Goal: Task Accomplishment & Management: Use online tool/utility

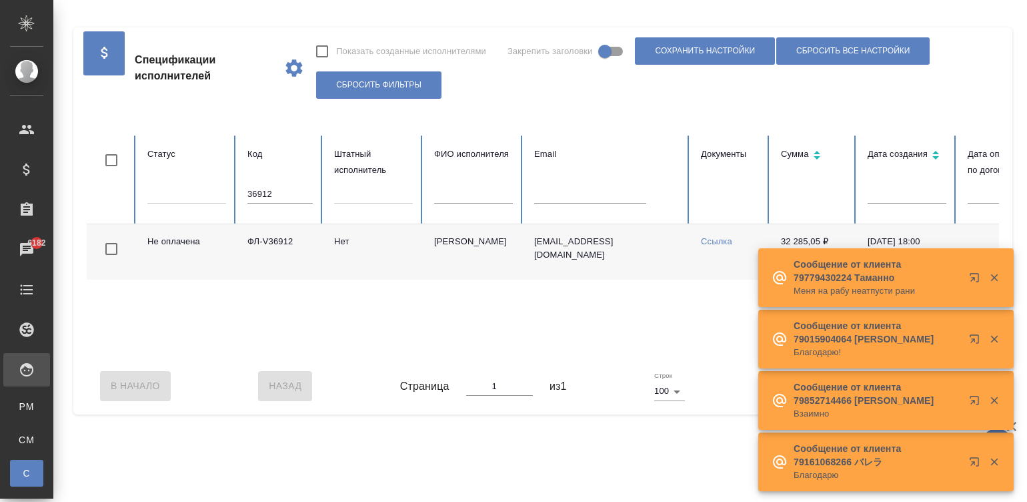
click at [278, 198] on input "36912" at bounding box center [279, 194] width 65 height 19
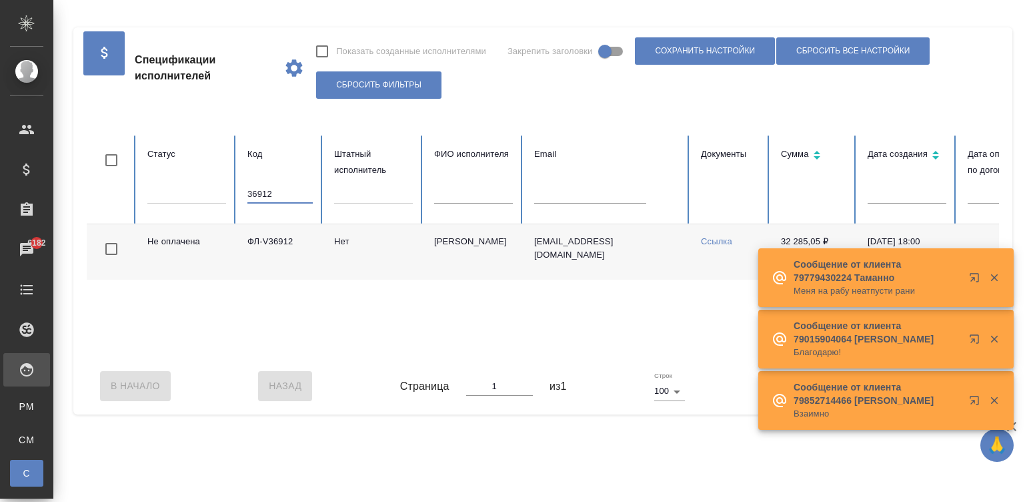
drag, startPoint x: 0, startPoint y: 0, endPoint x: 278, endPoint y: 198, distance: 341.0
click at [278, 198] on input "36912" at bounding box center [279, 194] width 65 height 19
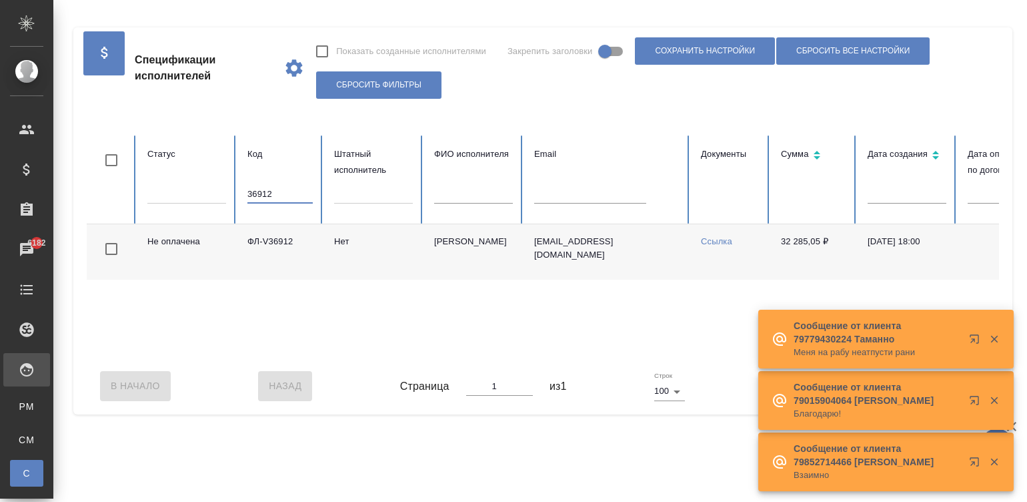
click at [278, 198] on input "36912" at bounding box center [279, 194] width 65 height 19
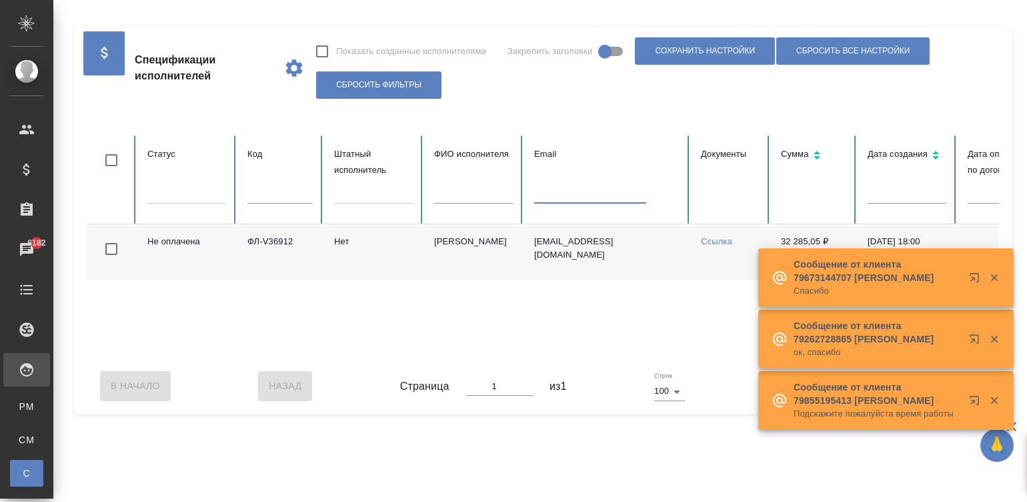
click at [539, 191] on table "Статус Код Штатный исполнитель ФИО исполнителя Email Документы Сумма Дата созда…" at bounding box center [801, 246] width 1429 height 222
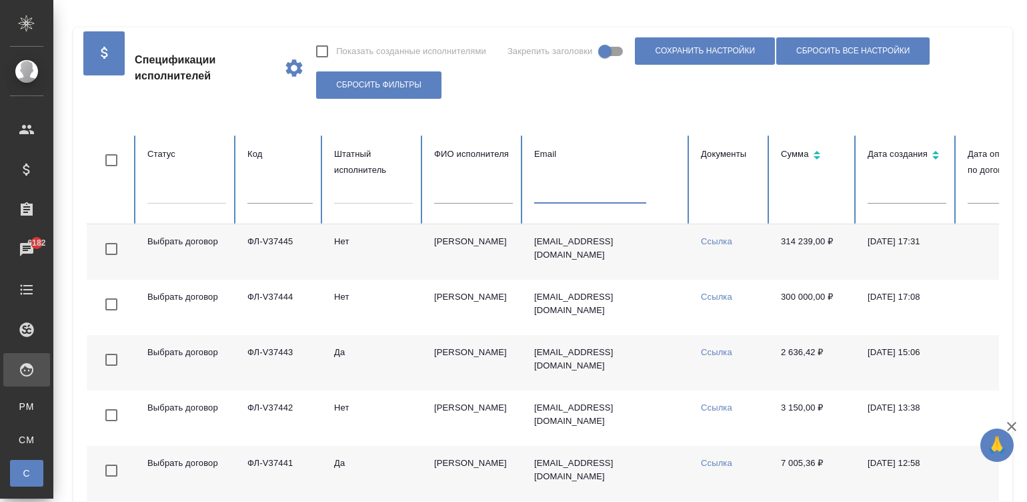
click at [545, 198] on input "text" at bounding box center [590, 194] width 112 height 19
paste input "[EMAIL_ADDRESS][DOMAIN_NAME]"
type input "[EMAIL_ADDRESS][DOMAIN_NAME]"
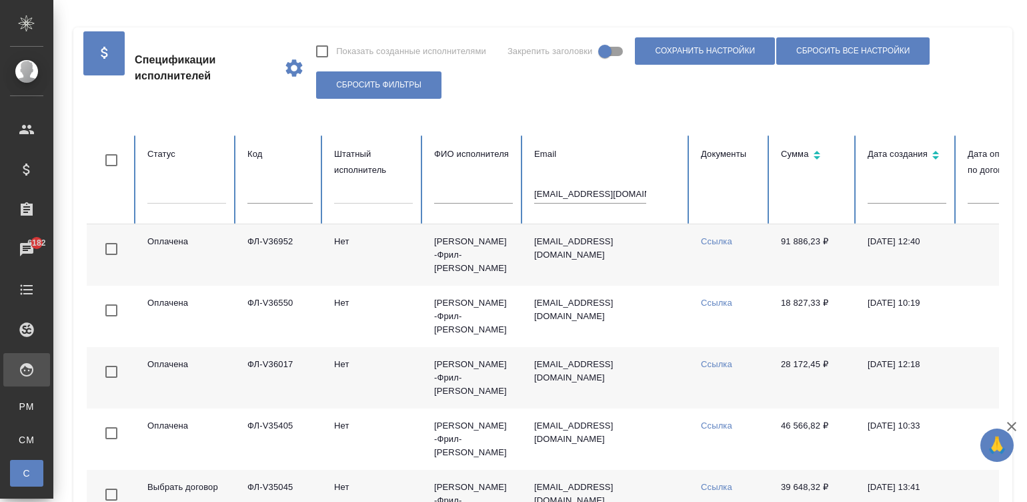
click at [451, 252] on td "[PERSON_NAME] -Фрил- [PERSON_NAME]" at bounding box center [474, 254] width 100 height 61
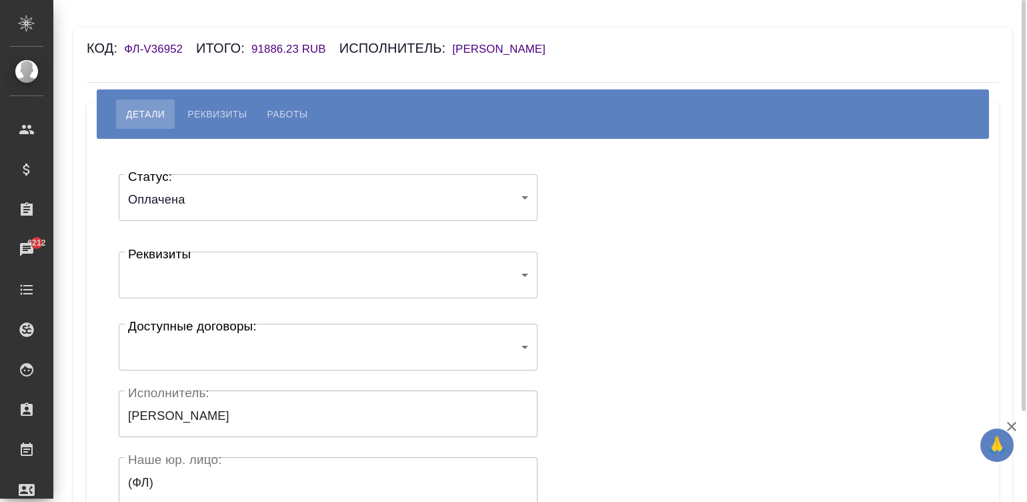
click at [506, 48] on h6 "[PERSON_NAME] -Фрил- [PERSON_NAME]" at bounding box center [505, 49] width 107 height 13
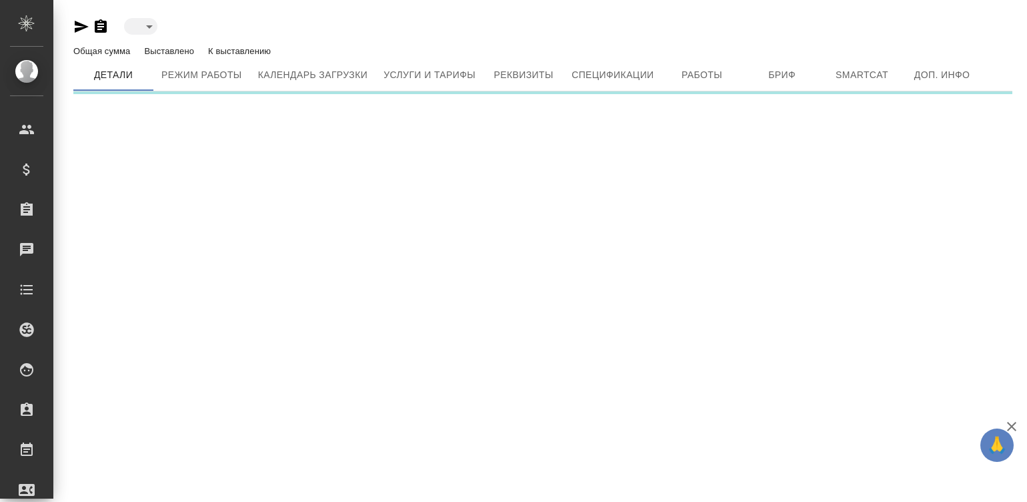
type input "active"
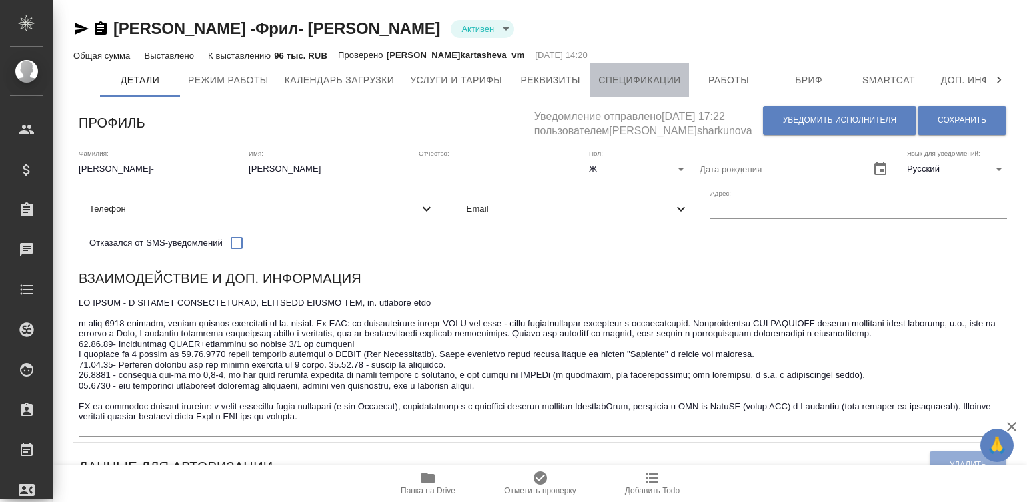
click at [634, 73] on span "Спецификации" at bounding box center [639, 80] width 82 height 17
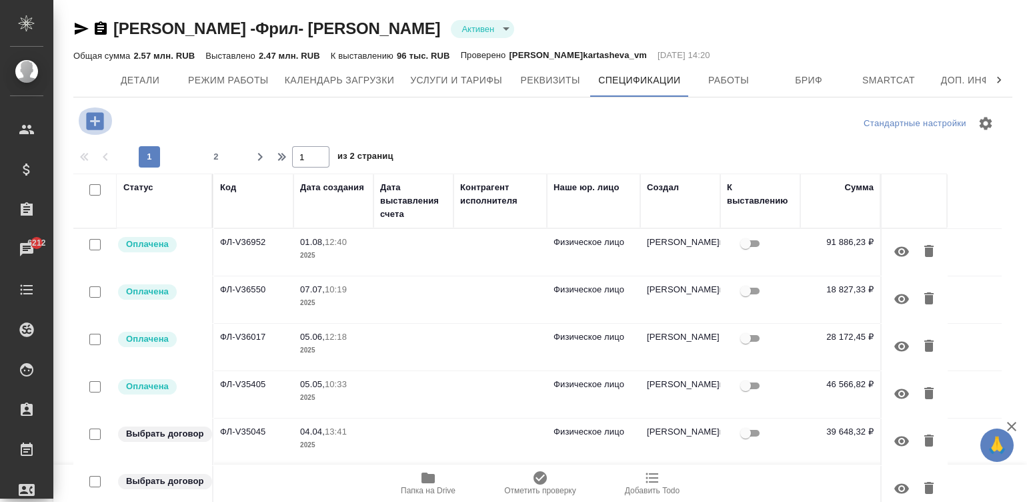
click at [85, 125] on icon "button" at bounding box center [94, 120] width 23 height 23
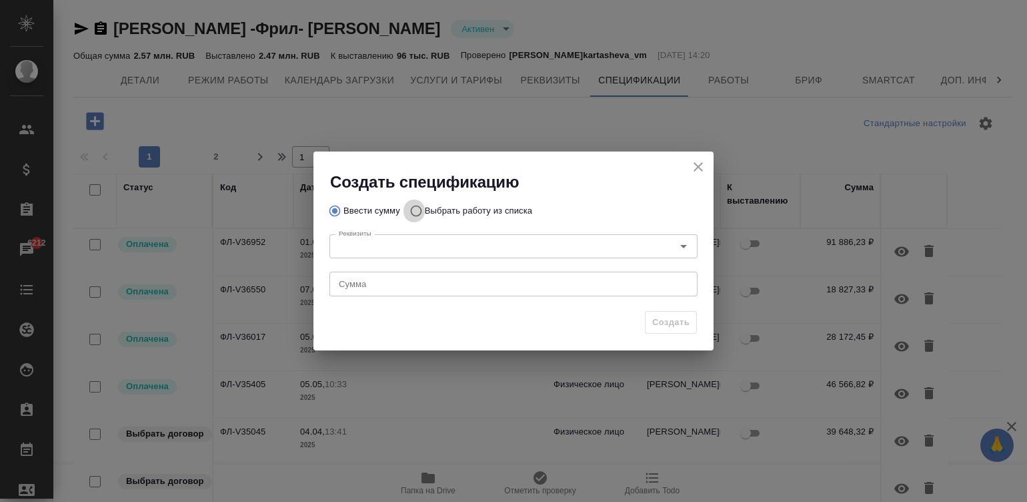
click at [412, 205] on input "Выбрать работу из списка" at bounding box center [414, 210] width 21 height 25
radio input "true"
radio input "false"
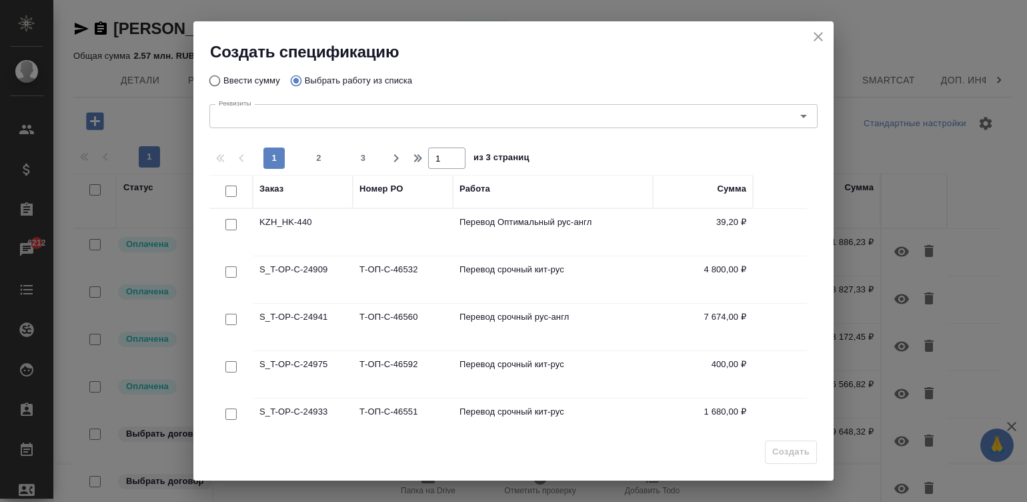
click at [223, 358] on div at bounding box center [231, 367] width 30 height 19
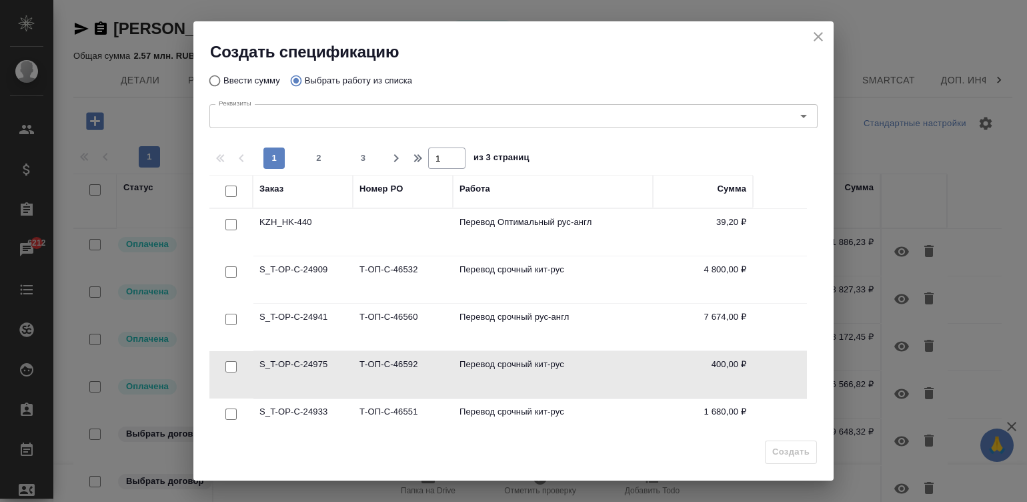
click at [221, 365] on div at bounding box center [231, 367] width 30 height 19
click at [229, 365] on input "checkbox" at bounding box center [230, 366] width 11 height 11
checkbox input "true"
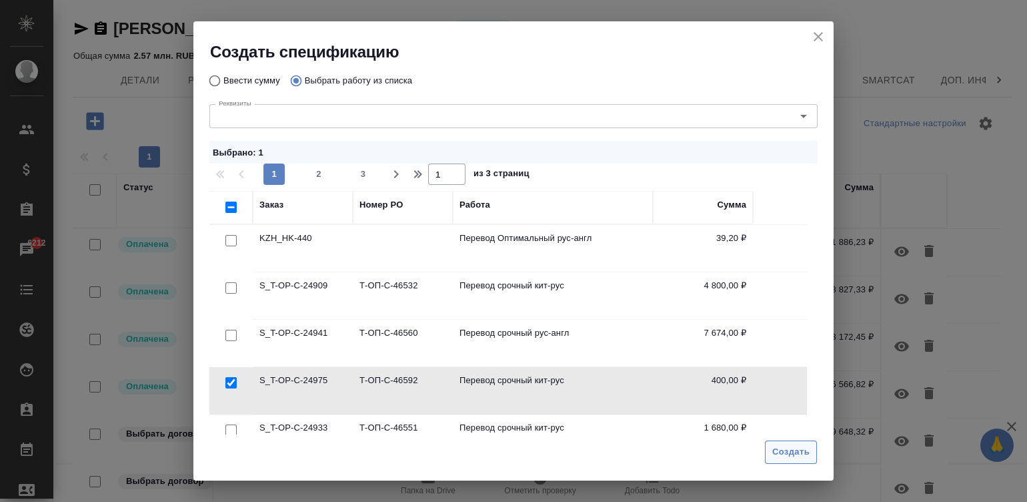
click at [793, 454] on span "Создать" at bounding box center [791, 451] width 37 height 15
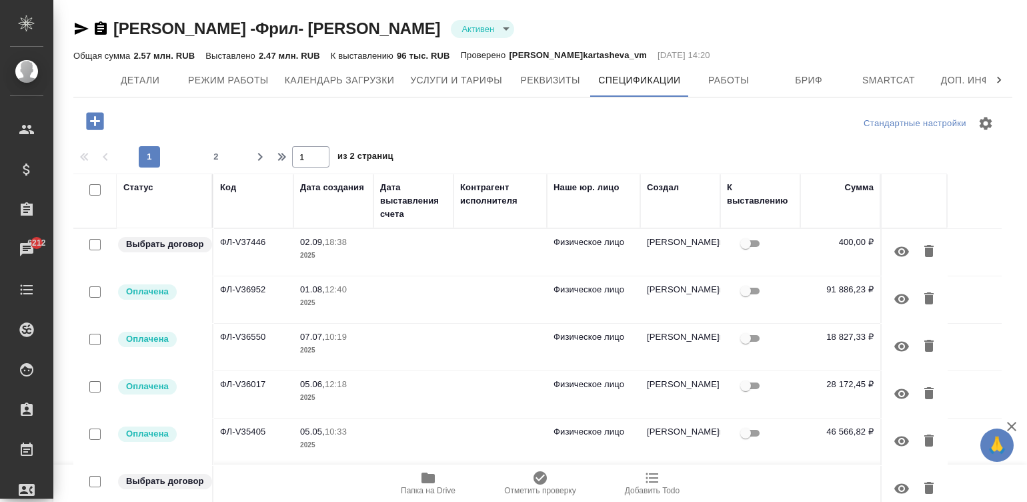
click at [437, 247] on td at bounding box center [414, 252] width 80 height 47
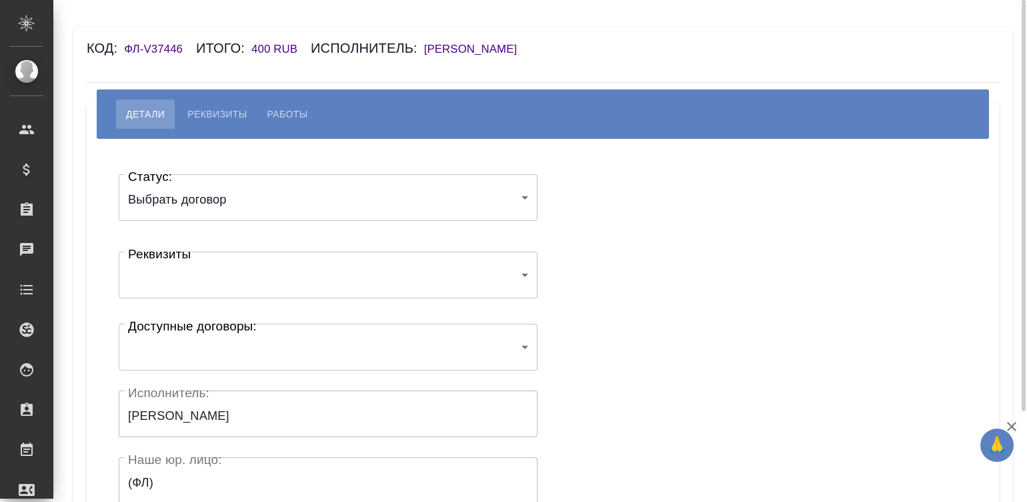
click at [494, 47] on h6 "[PERSON_NAME] -Фрил- [PERSON_NAME]" at bounding box center [477, 49] width 107 height 13
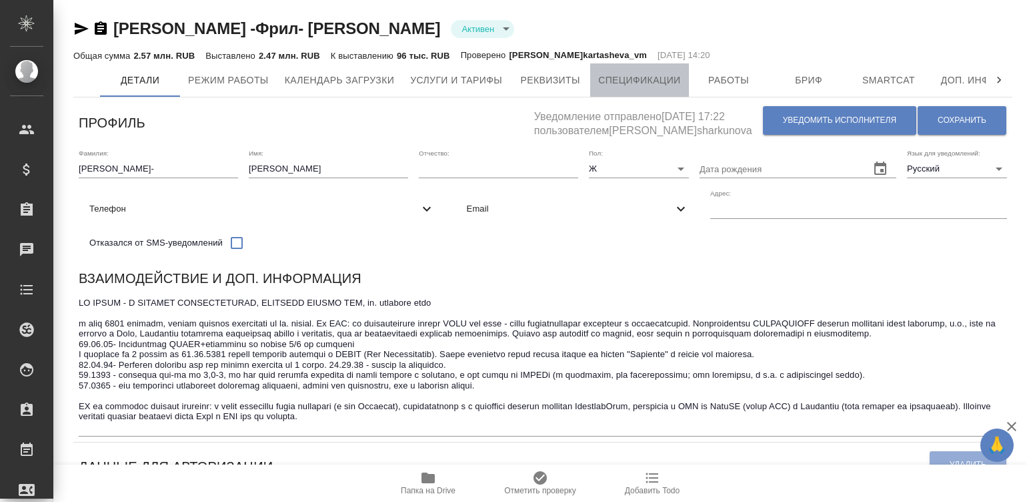
click at [641, 83] on span "Спецификации" at bounding box center [639, 80] width 82 height 17
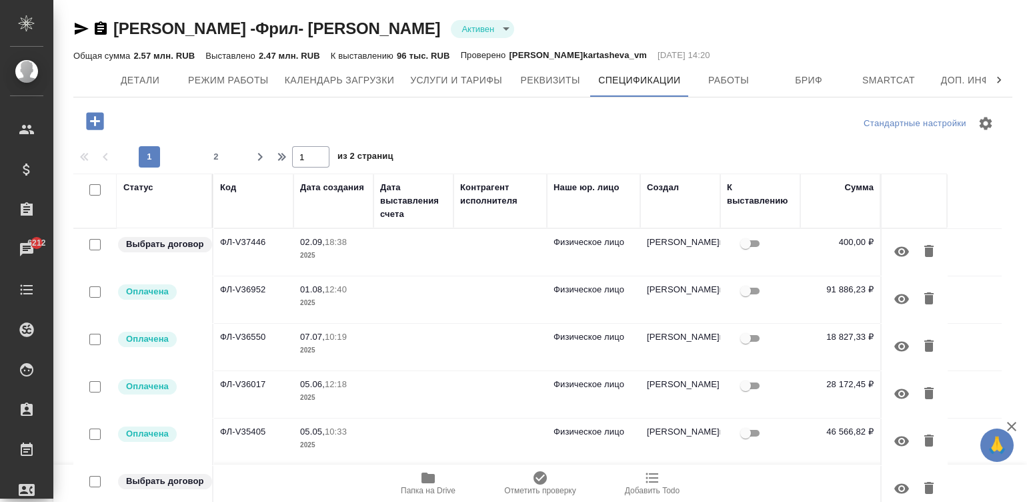
click at [443, 251] on td at bounding box center [414, 252] width 80 height 47
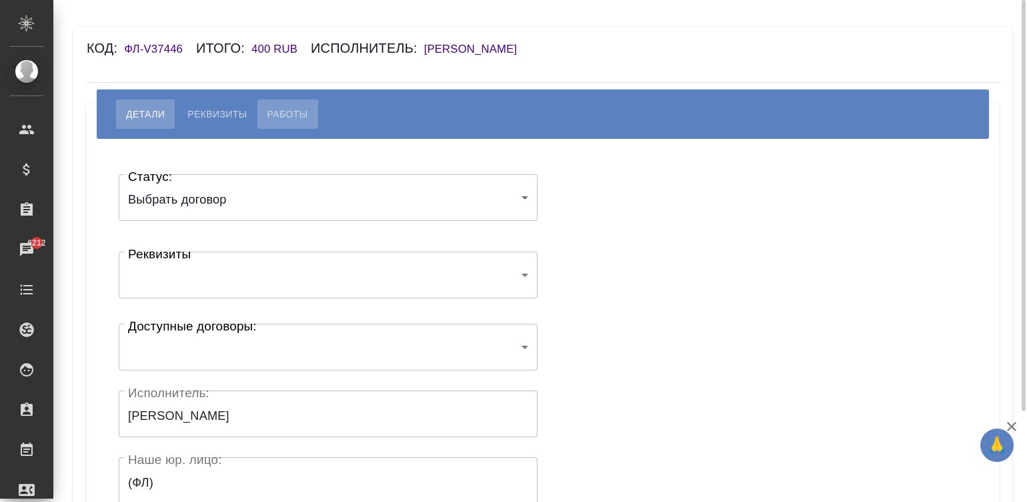
click at [280, 102] on button "Работы" at bounding box center [288, 113] width 61 height 29
select select "10"
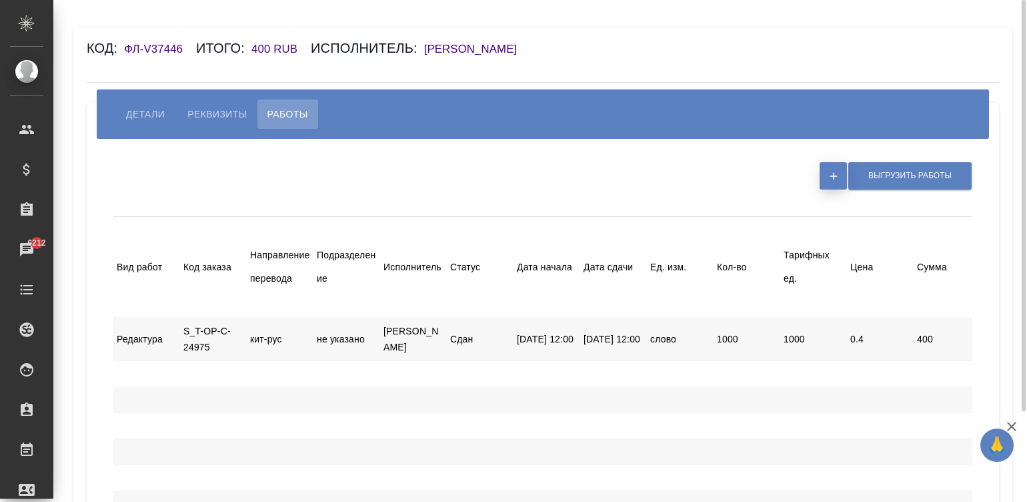
click at [834, 181] on icon "button" at bounding box center [834, 176] width 12 height 12
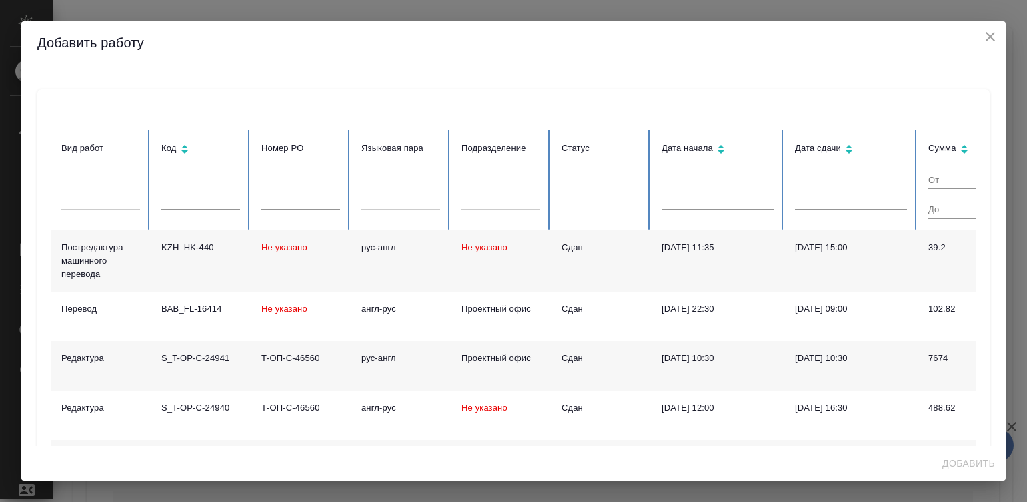
click at [716, 290] on td "02.09.2025, 11:35" at bounding box center [717, 260] width 133 height 61
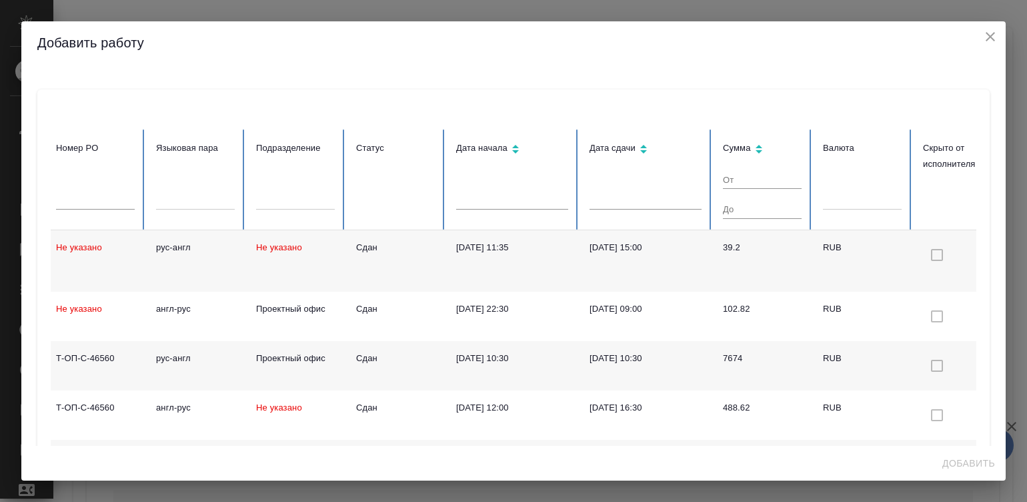
scroll to position [0, 354]
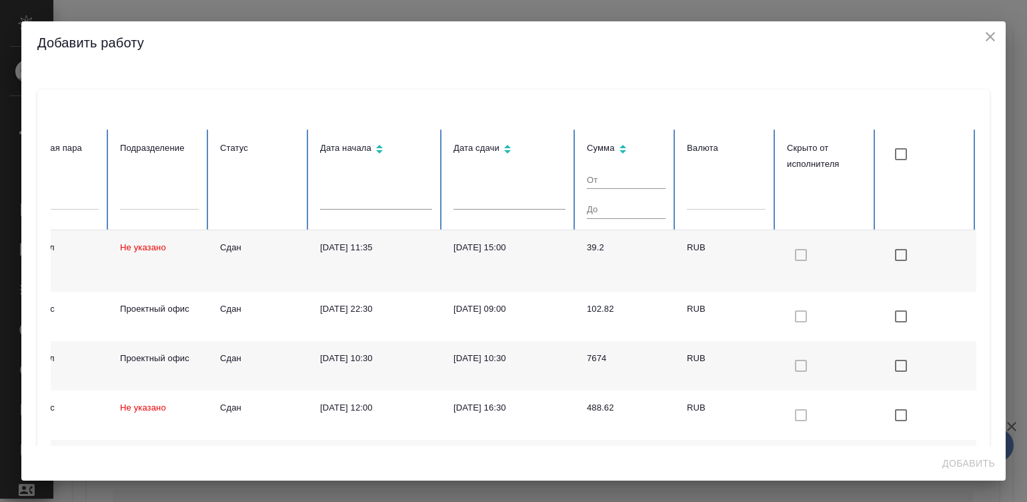
drag, startPoint x: 716, startPoint y: 290, endPoint x: 1001, endPoint y: 279, distance: 284.4
click at [1001, 279] on div "Вид работ Код Номер PO Языковая пара Подразделение Статус Дата начала Дата сдач…" at bounding box center [513, 255] width 985 height 382
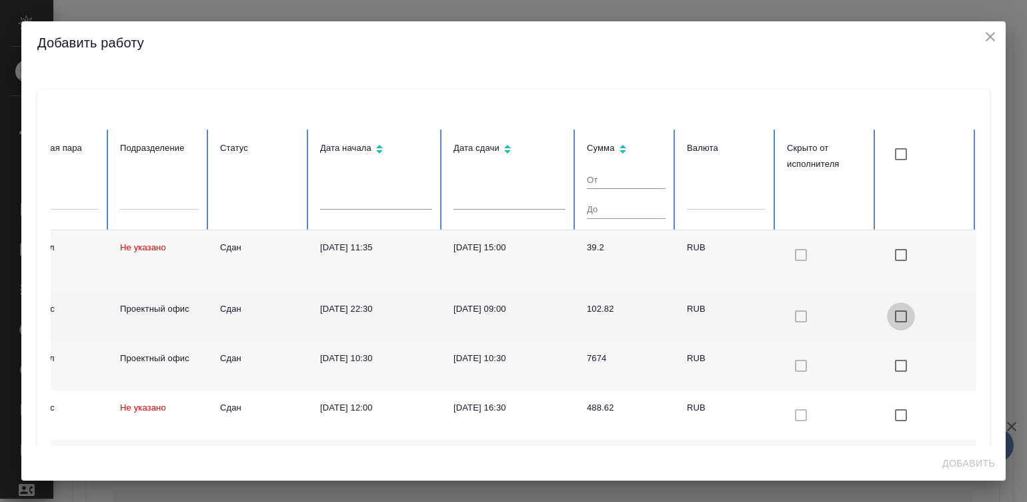
click at [887, 312] on input "checkbox with default color" at bounding box center [901, 316] width 28 height 28
checkbox input "true"
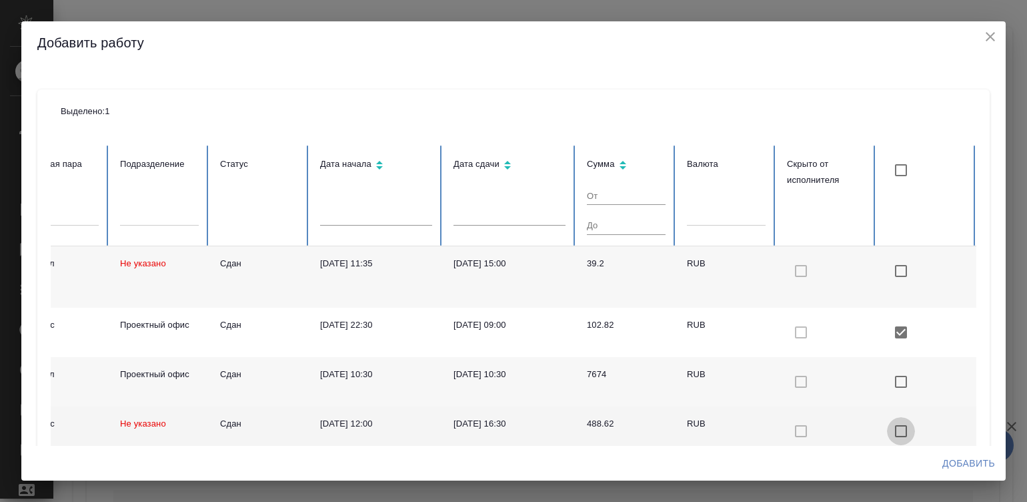
click at [889, 430] on input "checkbox with default color" at bounding box center [901, 431] width 28 height 28
checkbox input "true"
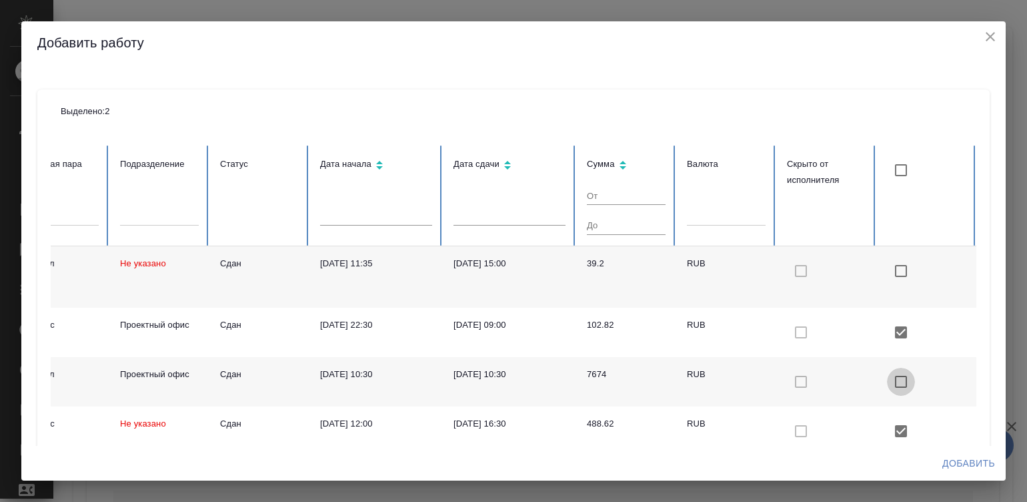
click at [887, 380] on input "checkbox with default color" at bounding box center [901, 382] width 28 height 28
checkbox input "true"
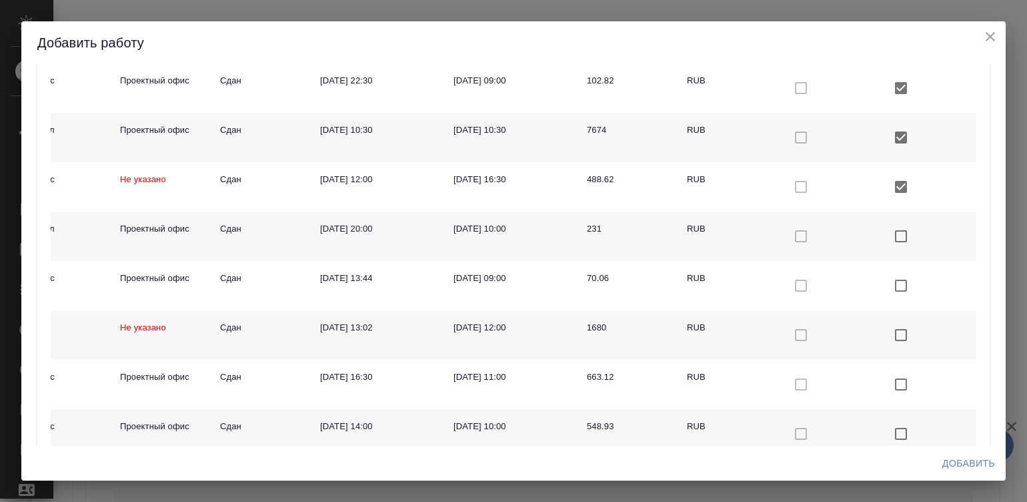
scroll to position [249, 0]
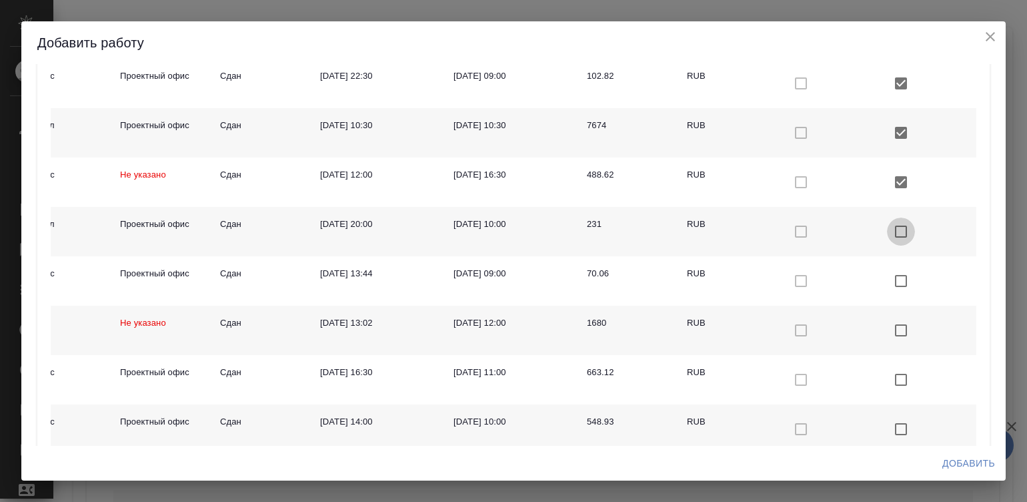
click at [887, 231] on input "checkbox with default color" at bounding box center [901, 231] width 28 height 28
checkbox input "true"
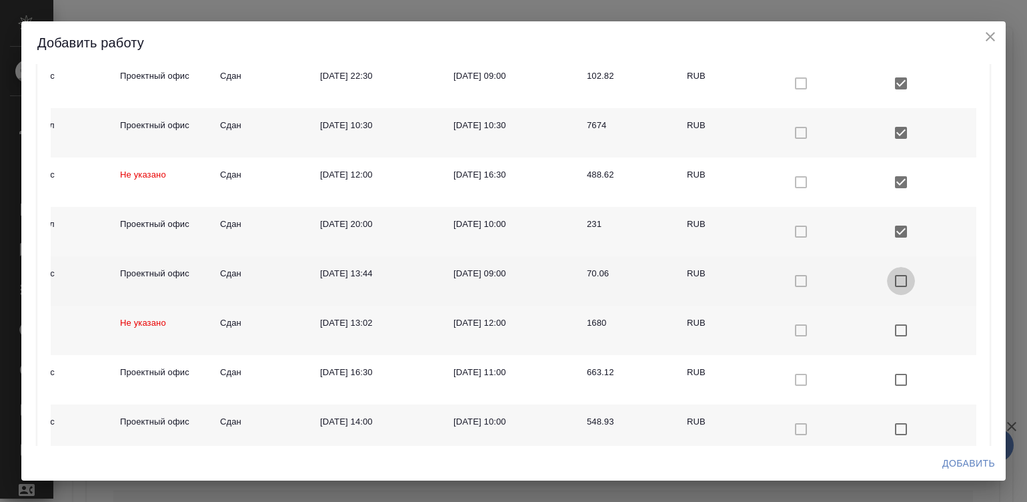
click at [887, 278] on input "checkbox with default color" at bounding box center [901, 281] width 28 height 28
checkbox input "true"
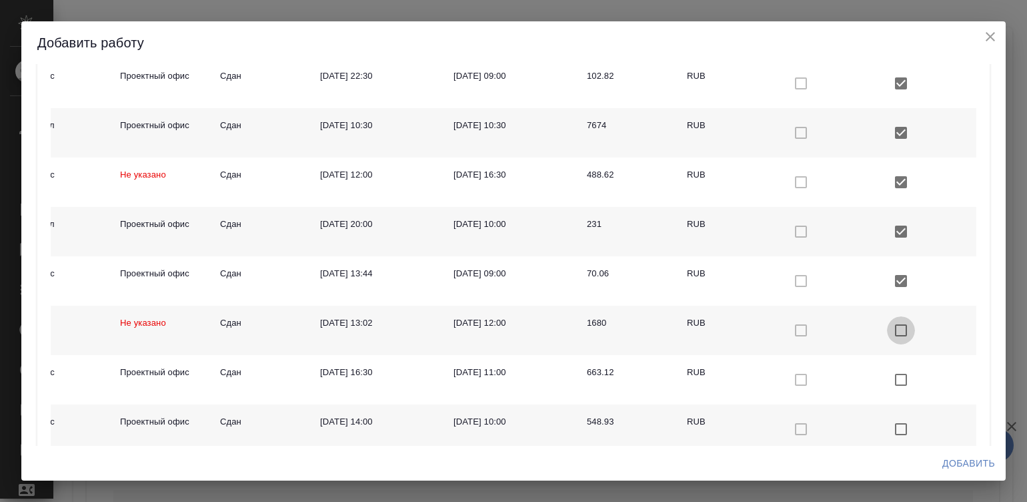
click at [887, 320] on input "checkbox with default color" at bounding box center [901, 330] width 28 height 28
checkbox input "true"
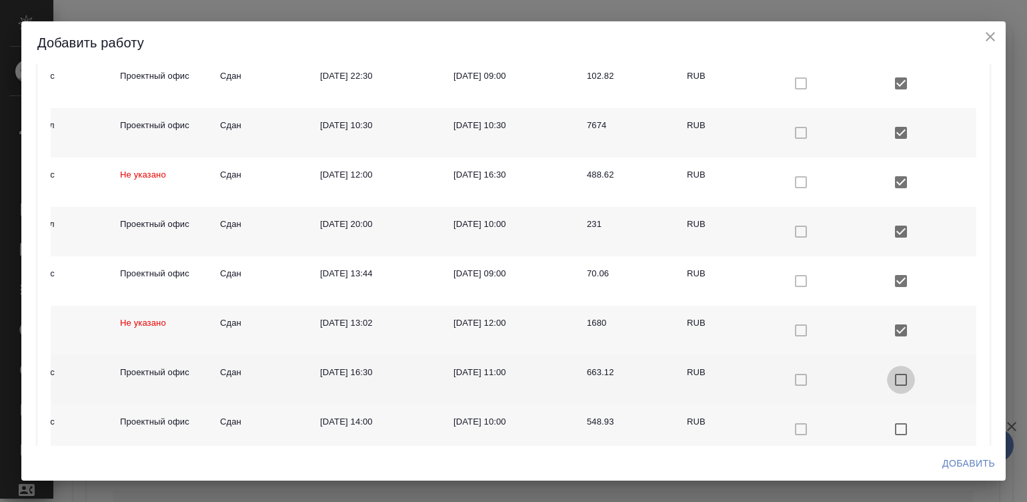
click at [887, 375] on input "checkbox with default color" at bounding box center [901, 380] width 28 height 28
checkbox input "true"
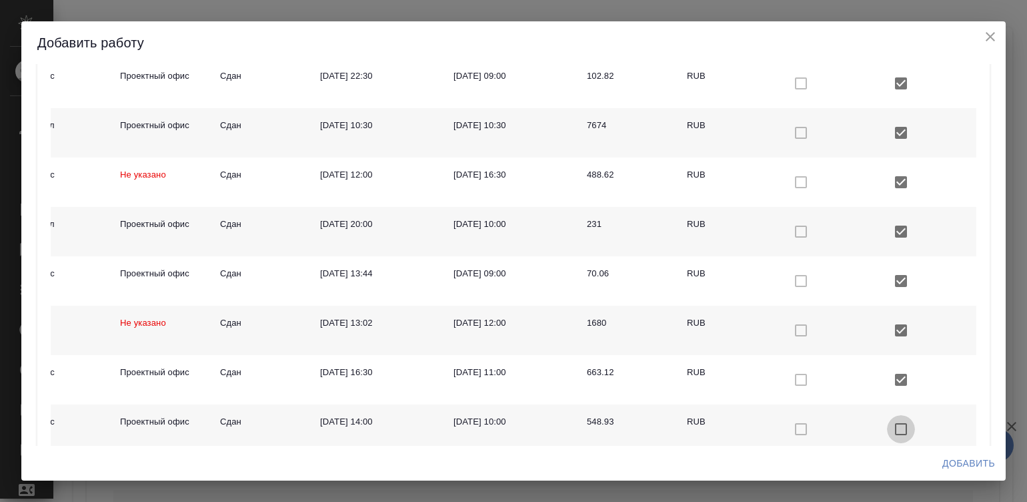
click at [887, 420] on input "checkbox with default color" at bounding box center [901, 429] width 28 height 28
checkbox input "true"
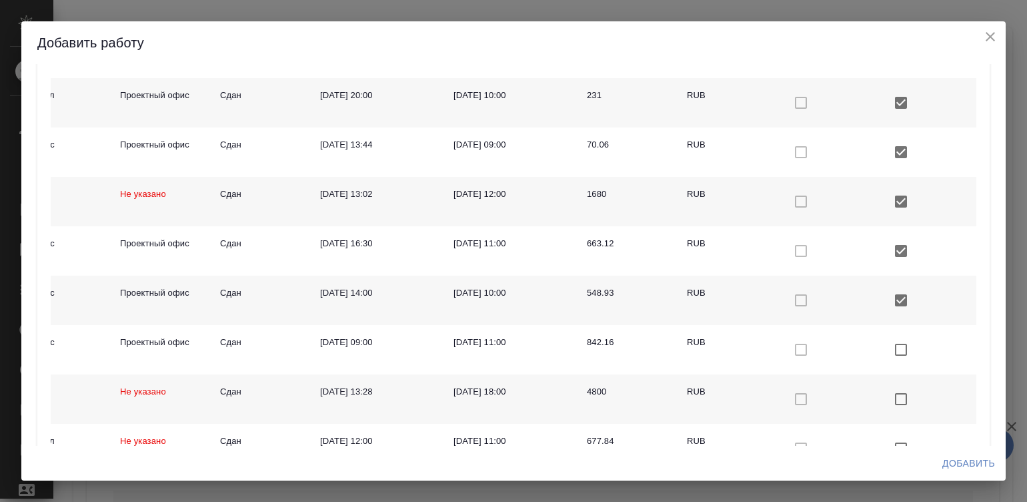
scroll to position [442, 0]
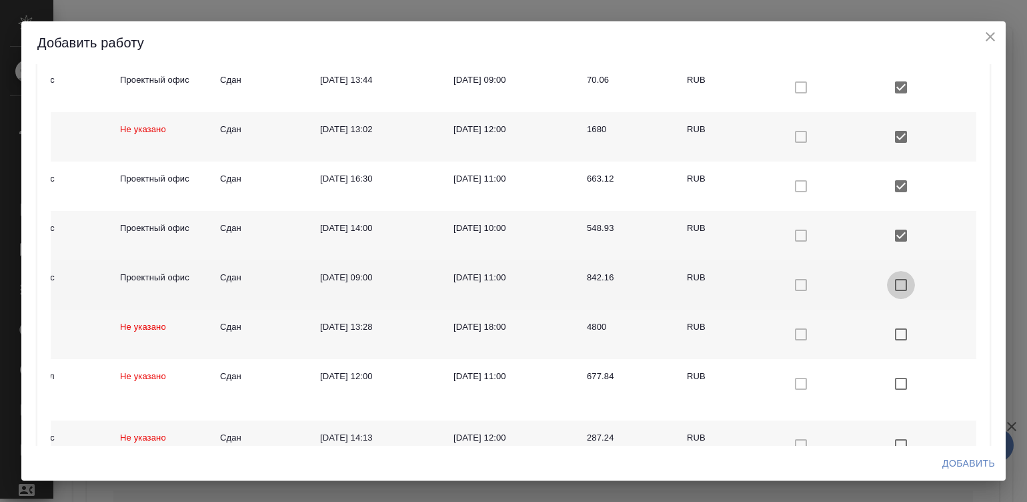
click at [887, 287] on input "checkbox with default color" at bounding box center [901, 285] width 28 height 28
checkbox input "true"
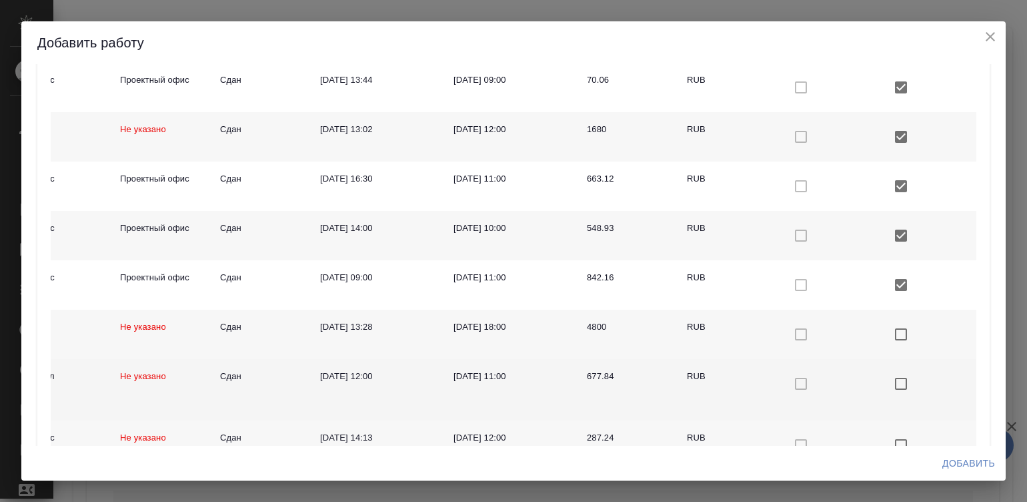
click at [887, 370] on input "checkbox with default color" at bounding box center [901, 384] width 28 height 28
checkbox input "true"
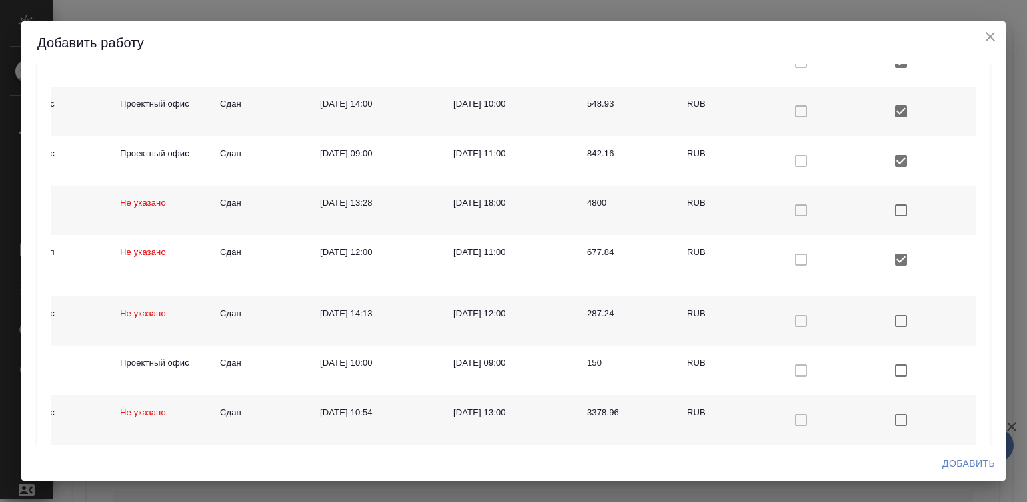
scroll to position [576, 0]
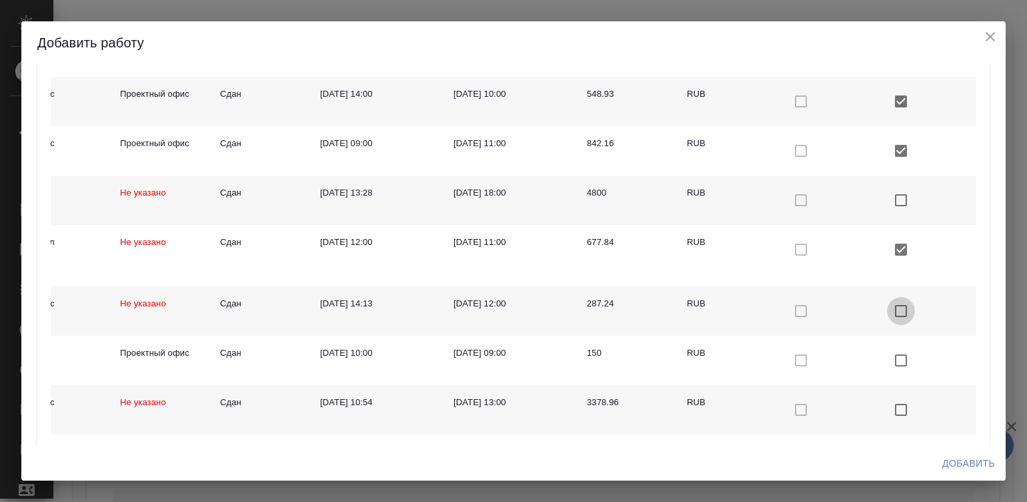
click at [887, 311] on input "checkbox with default color" at bounding box center [901, 311] width 28 height 28
checkbox input "true"
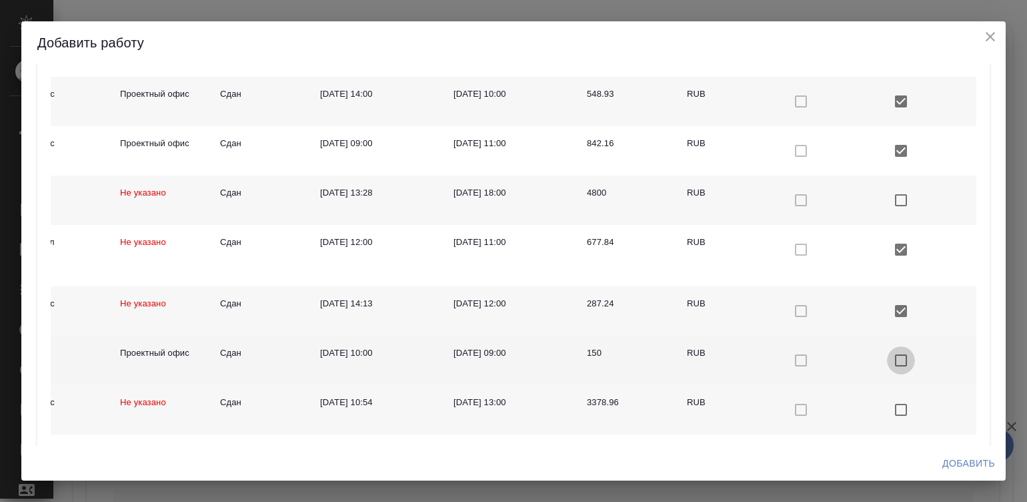
click at [887, 357] on input "checkbox with default color" at bounding box center [901, 360] width 28 height 28
checkbox input "true"
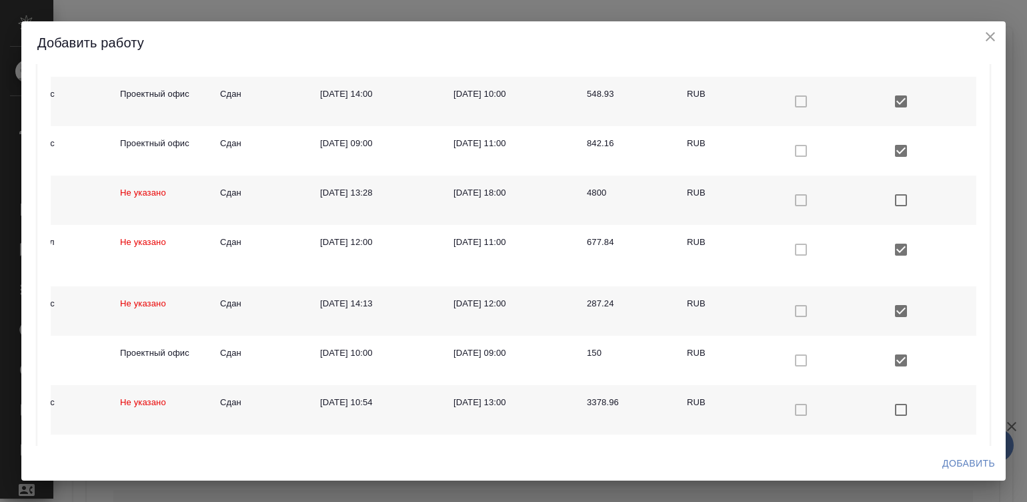
click at [887, 408] on input "checkbox with default color" at bounding box center [901, 410] width 28 height 28
checkbox input "true"
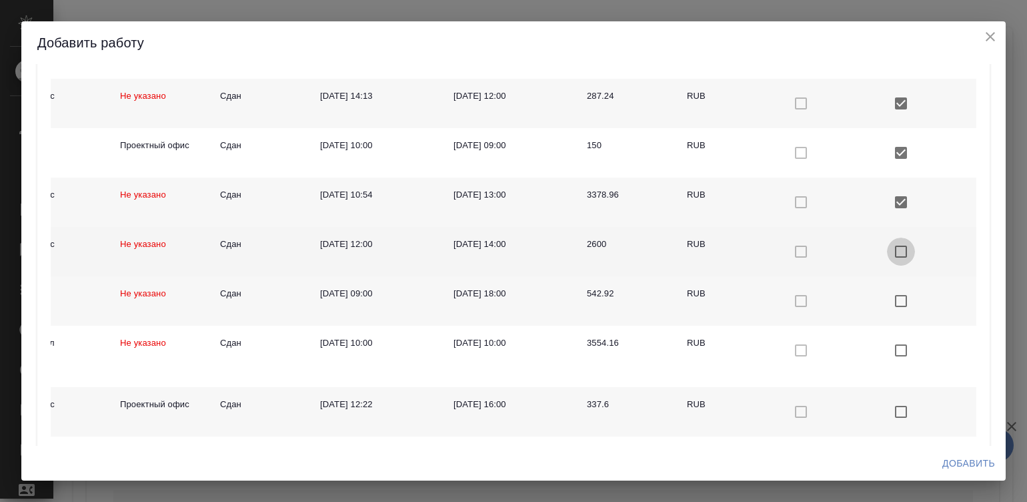
click at [887, 250] on input "checkbox with default color" at bounding box center [901, 251] width 28 height 28
checkbox input "true"
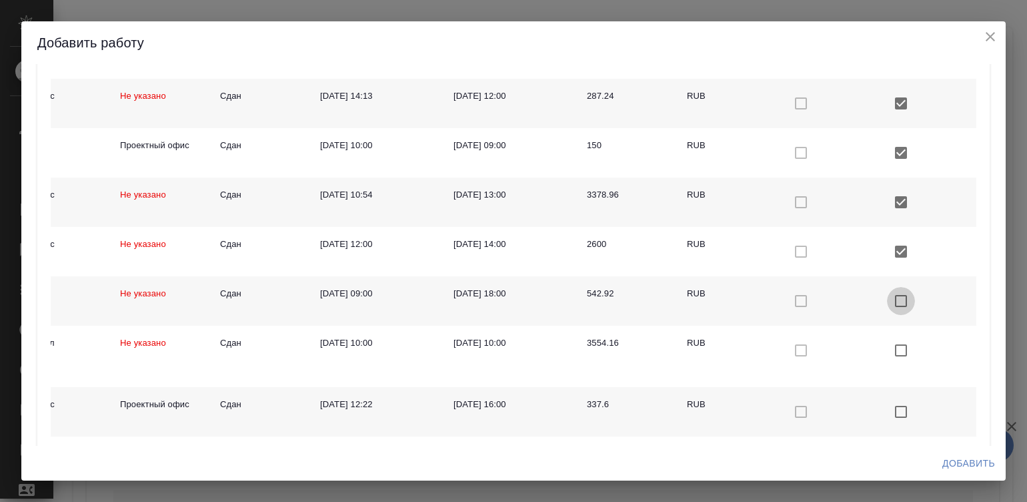
click at [887, 290] on input "checkbox with default color" at bounding box center [901, 301] width 28 height 28
checkbox input "true"
click at [889, 412] on input "checkbox with default color" at bounding box center [901, 412] width 28 height 28
checkbox input "true"
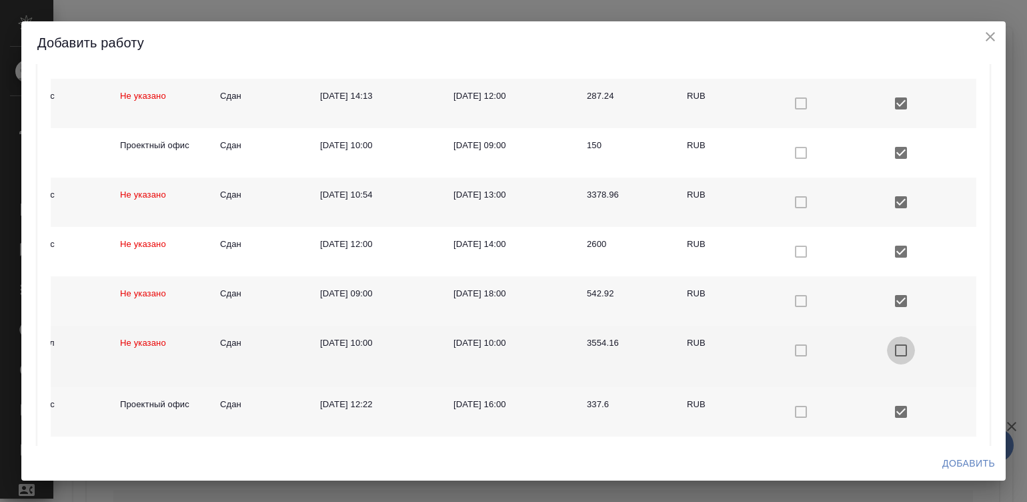
click at [887, 342] on input "checkbox with default color" at bounding box center [901, 350] width 28 height 28
checkbox input "true"
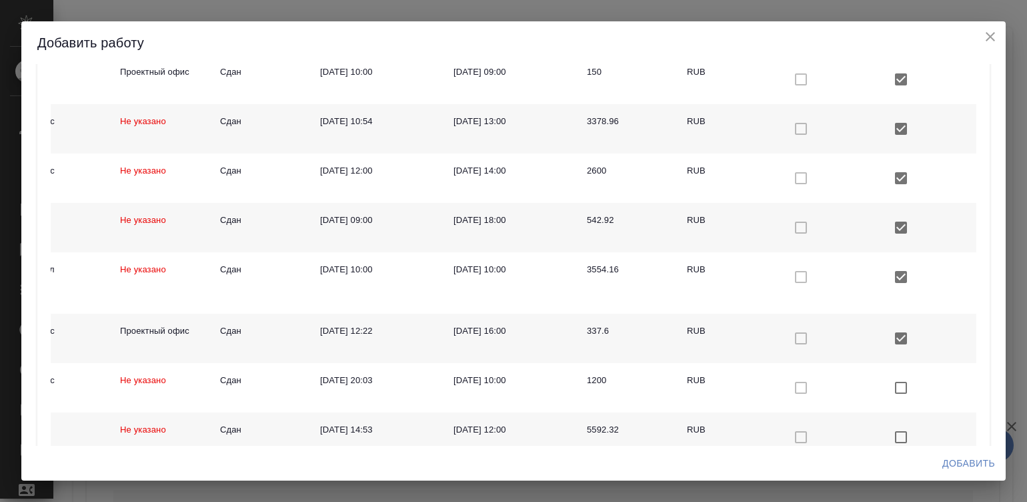
scroll to position [927, 0]
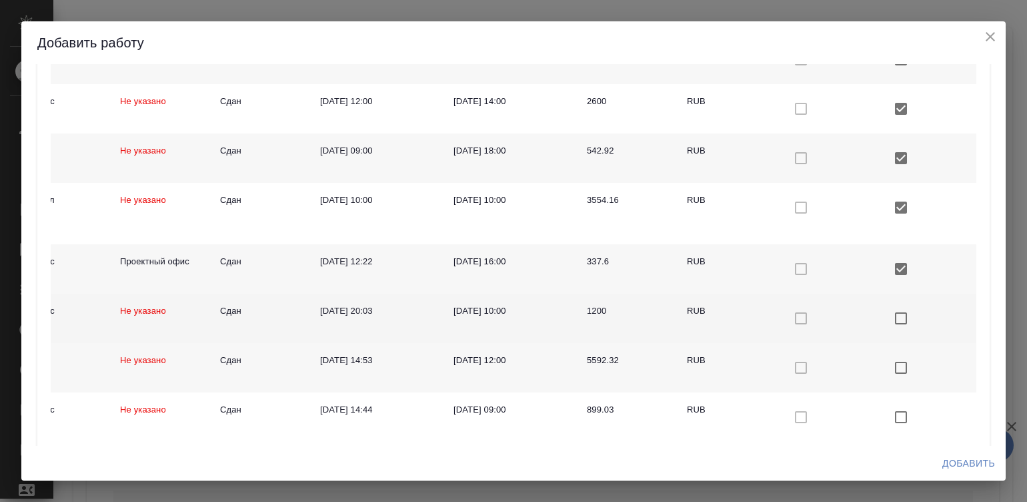
click at [887, 314] on input "checkbox with default color" at bounding box center [901, 318] width 28 height 28
checkbox input "true"
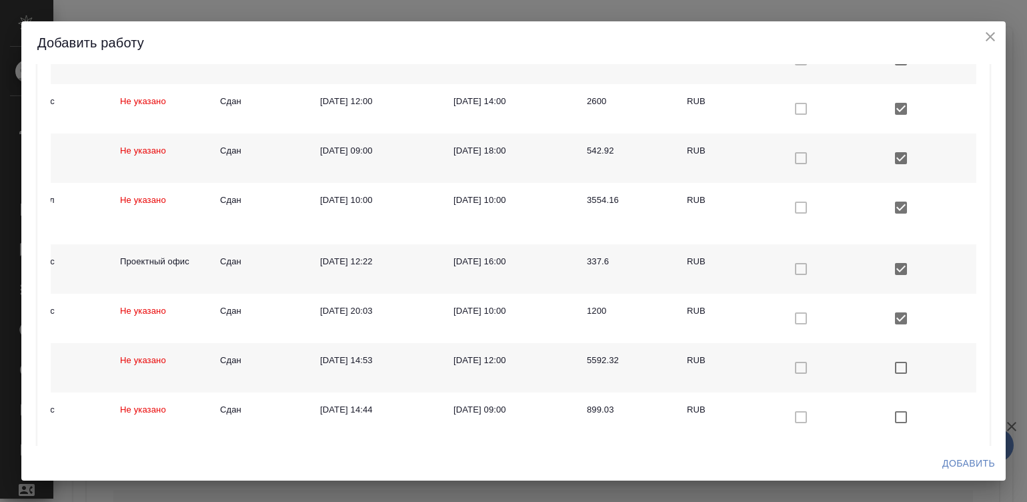
click at [887, 364] on input "checkbox with default color" at bounding box center [901, 368] width 28 height 28
checkbox input "true"
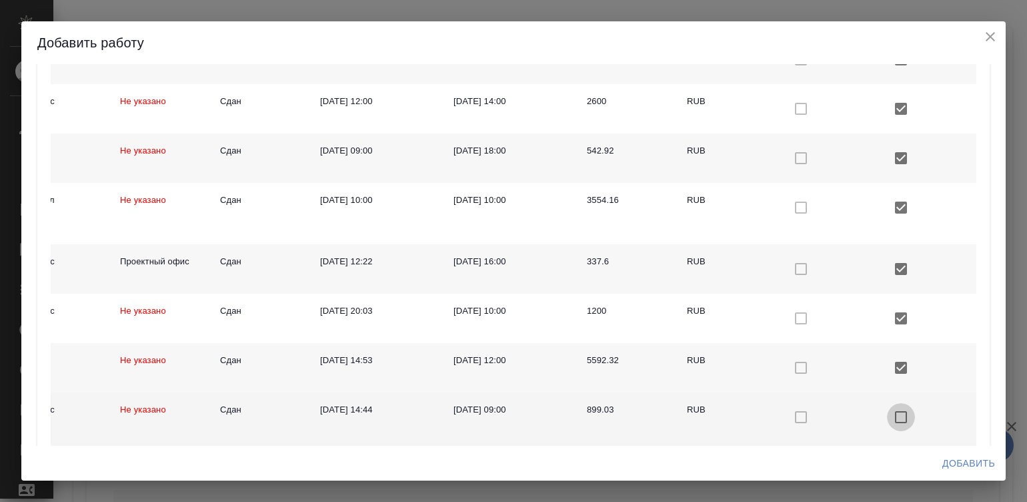
click at [887, 414] on input "checkbox with default color" at bounding box center [901, 417] width 28 height 28
checkbox input "true"
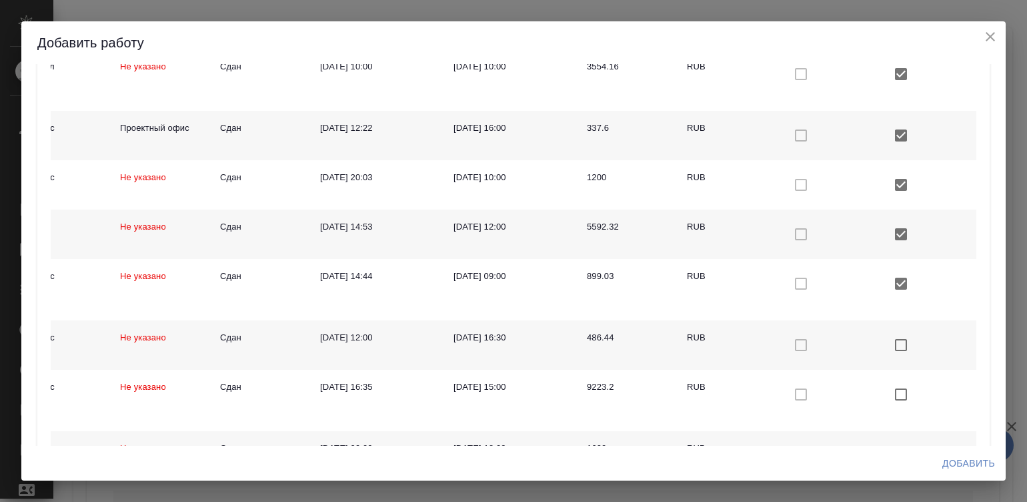
scroll to position [1115, 0]
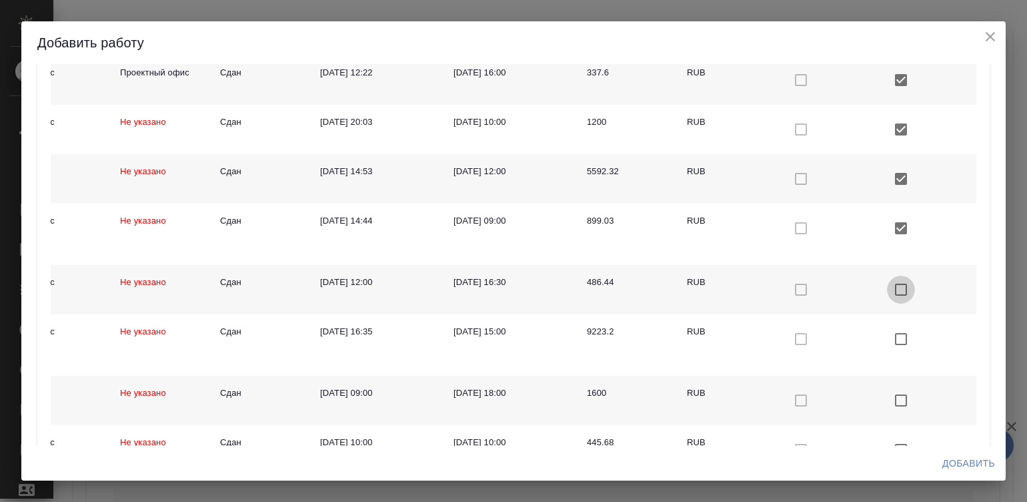
click at [887, 284] on input "checkbox with default color" at bounding box center [901, 290] width 28 height 28
checkbox input "true"
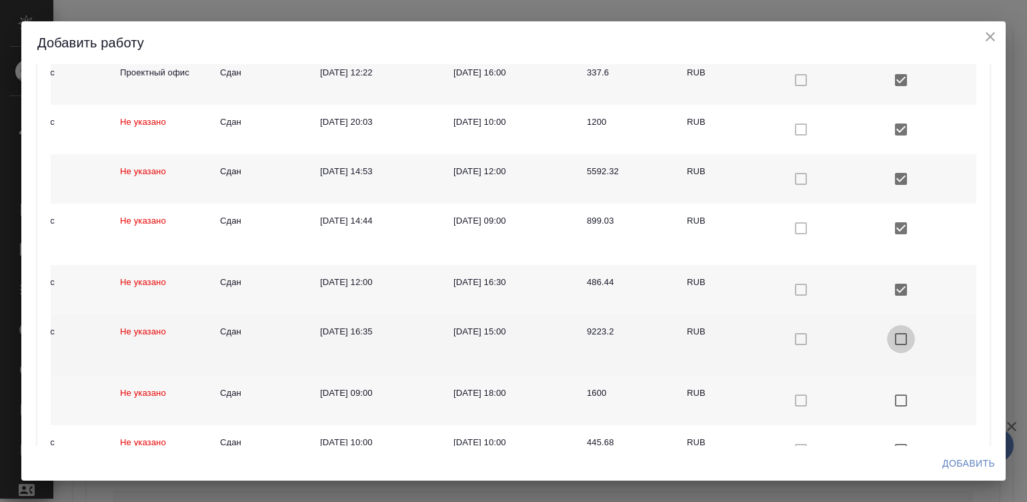
click at [887, 336] on input "checkbox with default color" at bounding box center [901, 339] width 28 height 28
checkbox input "true"
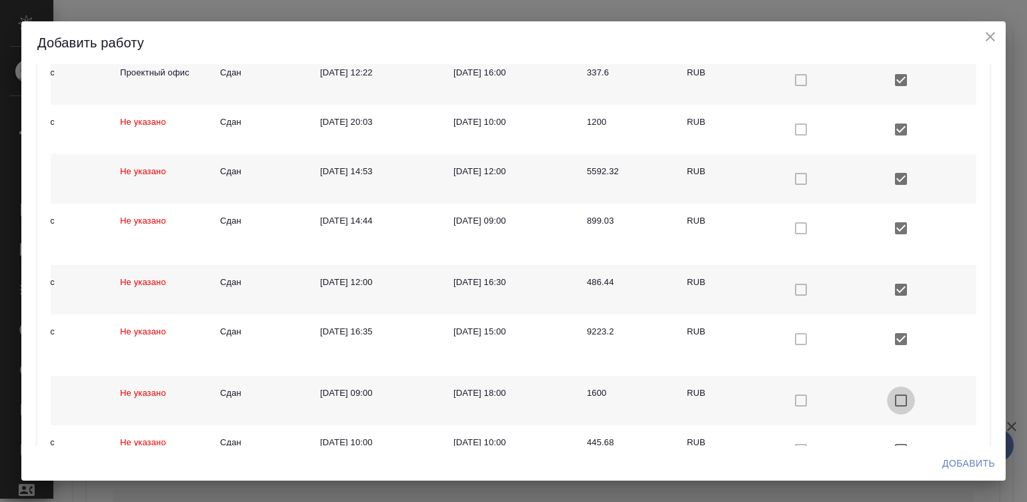
click at [887, 399] on input "checkbox with default color" at bounding box center [901, 400] width 28 height 28
checkbox input "true"
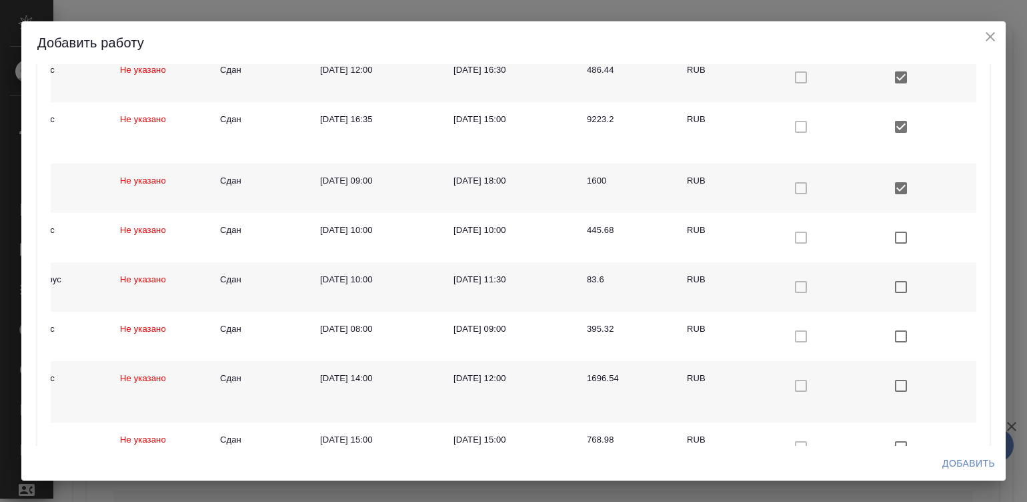
scroll to position [1337, 0]
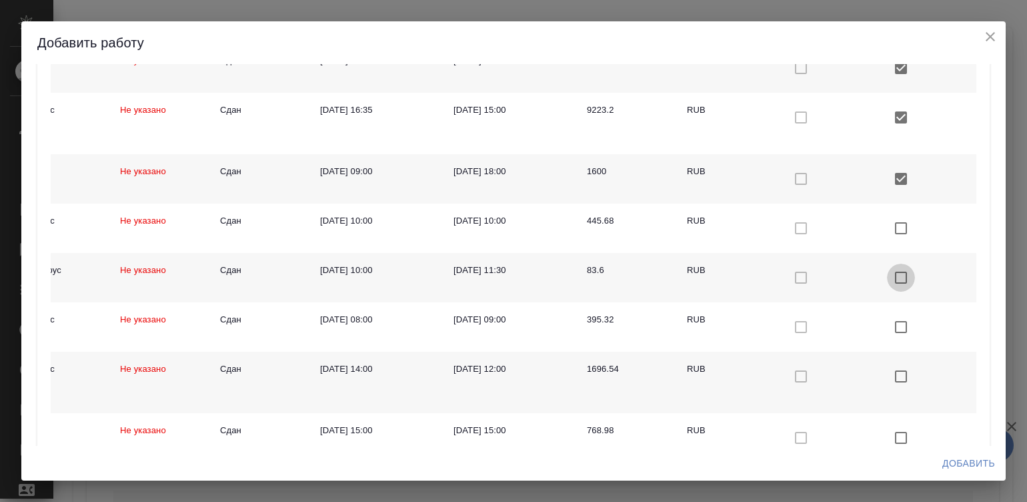
click at [887, 270] on input "checkbox with default color" at bounding box center [901, 278] width 28 height 28
checkbox input "true"
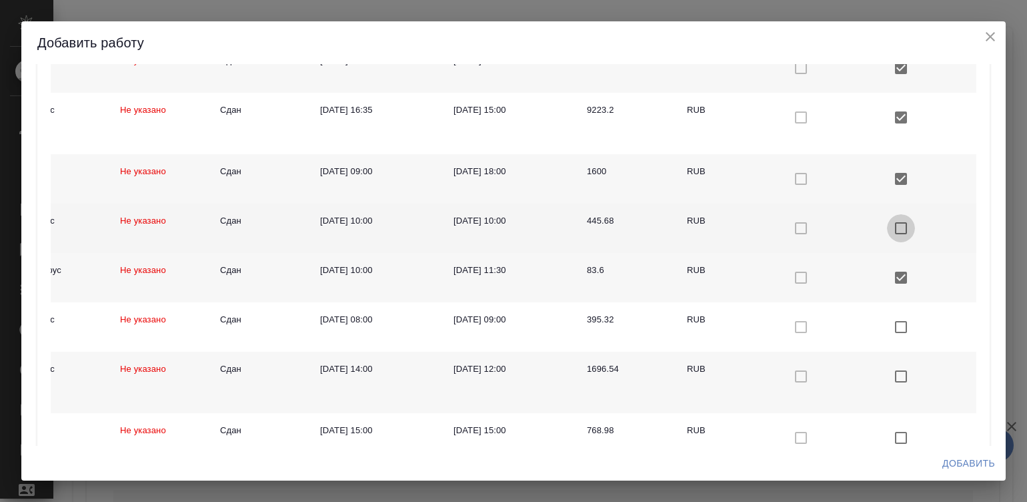
click at [887, 221] on input "checkbox with default color" at bounding box center [901, 228] width 28 height 28
checkbox input "true"
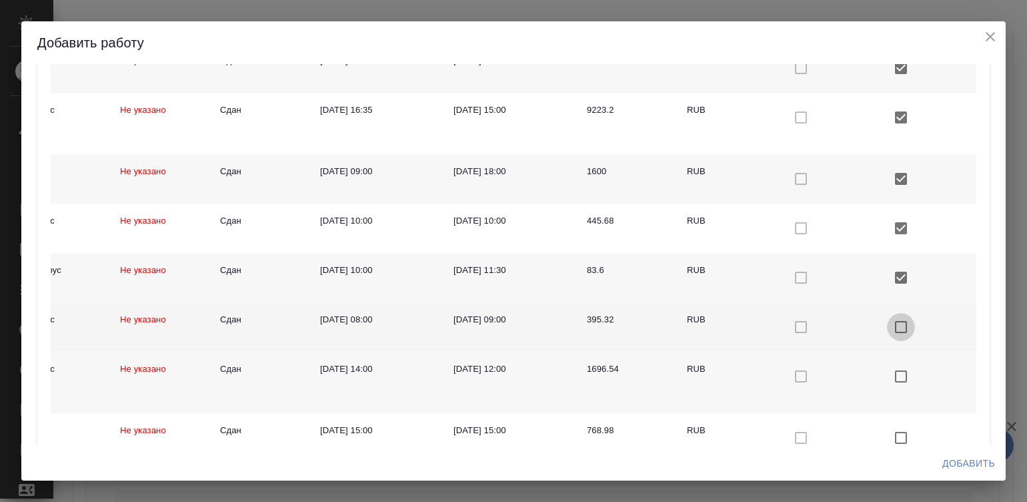
click at [887, 320] on input "checkbox with default color" at bounding box center [901, 327] width 28 height 28
checkbox input "true"
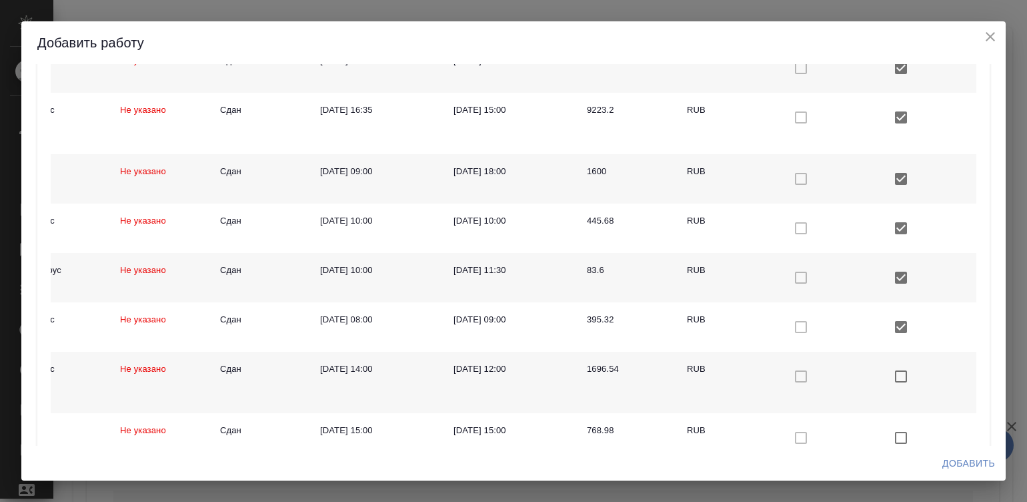
click at [887, 377] on input "checkbox with default color" at bounding box center [901, 376] width 28 height 28
checkbox input "true"
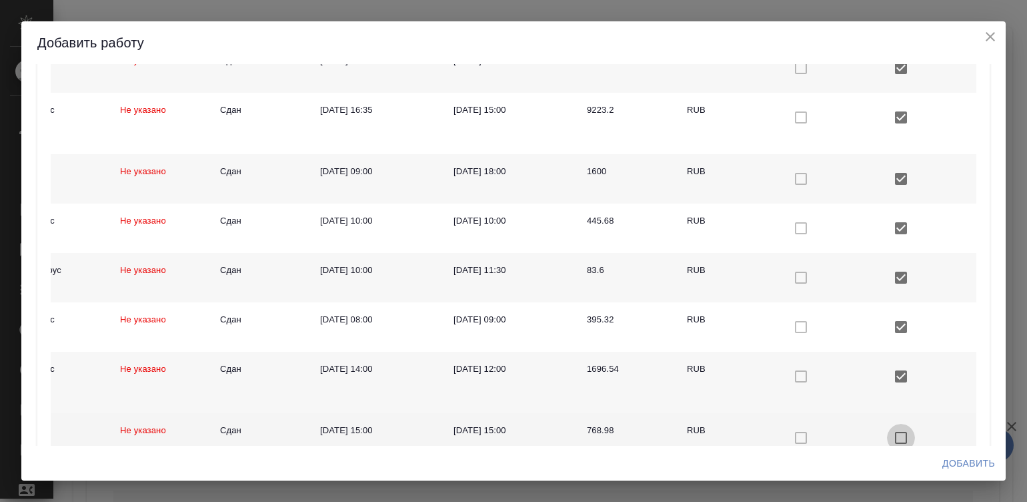
click at [887, 431] on input "checkbox with default color" at bounding box center [901, 438] width 28 height 28
checkbox input "true"
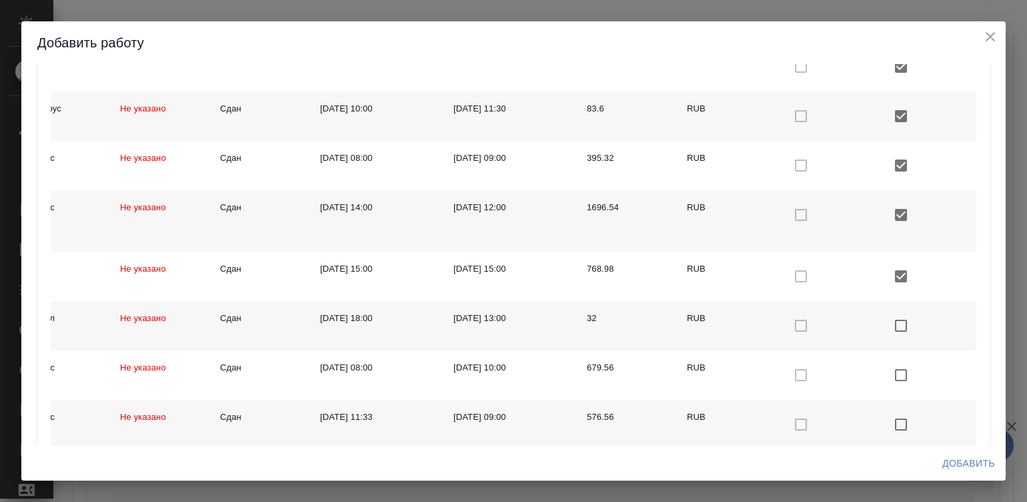
scroll to position [1480, 0]
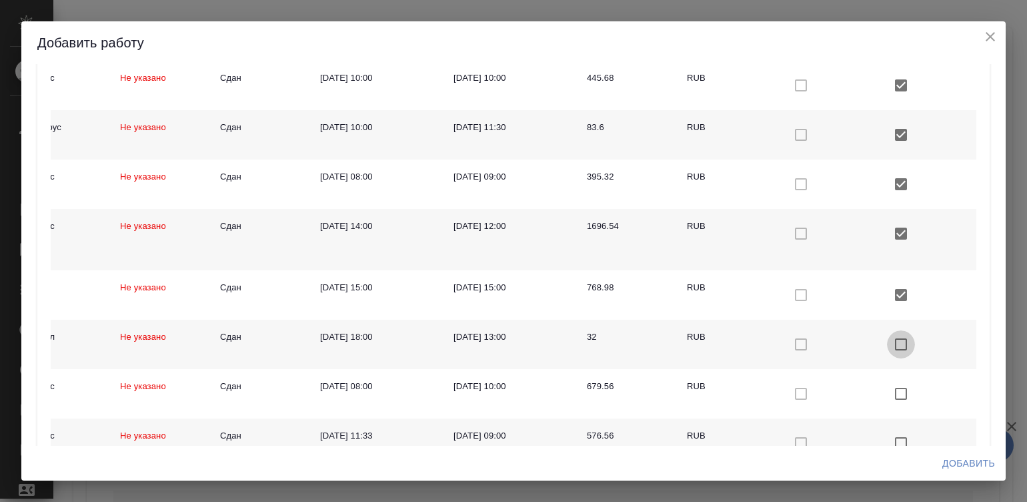
click at [887, 341] on input "checkbox with default color" at bounding box center [901, 344] width 28 height 28
checkbox input "true"
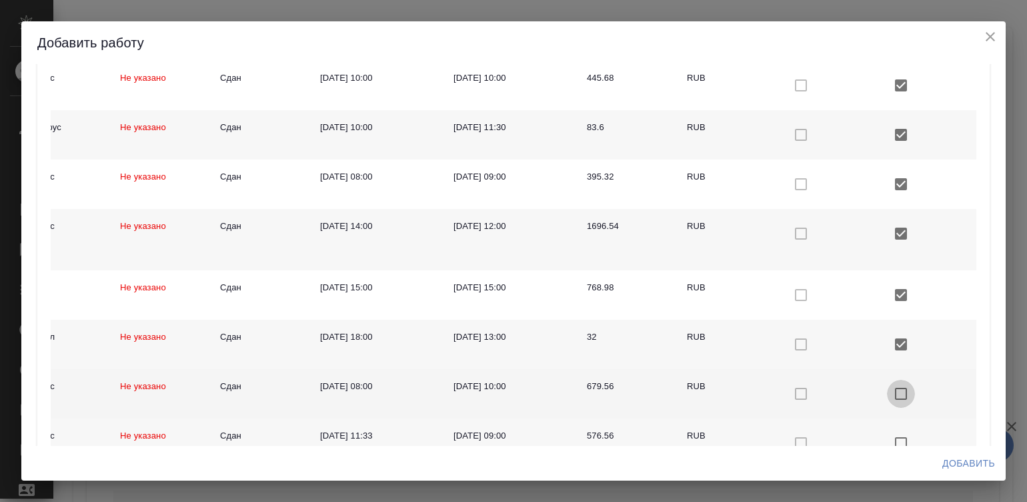
click at [887, 387] on input "checkbox with default color" at bounding box center [901, 394] width 28 height 28
checkbox input "true"
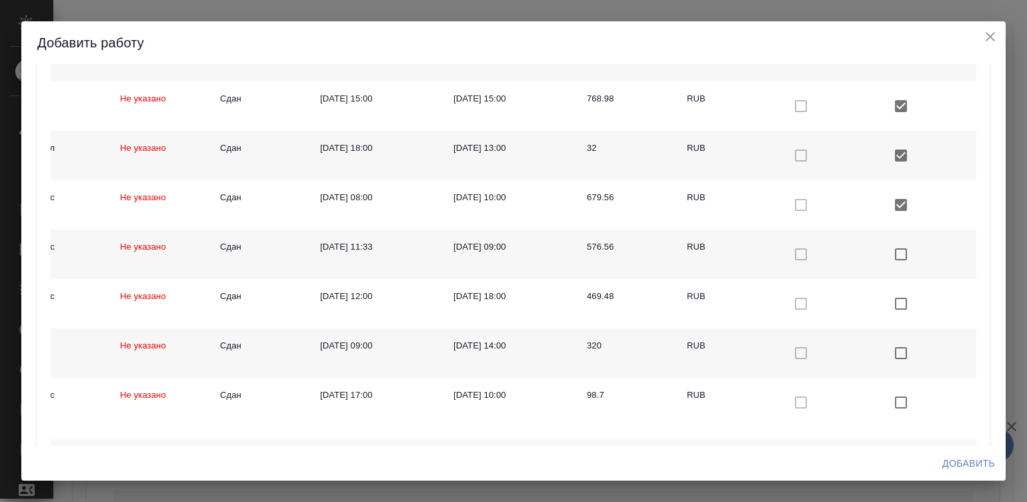
scroll to position [1674, 0]
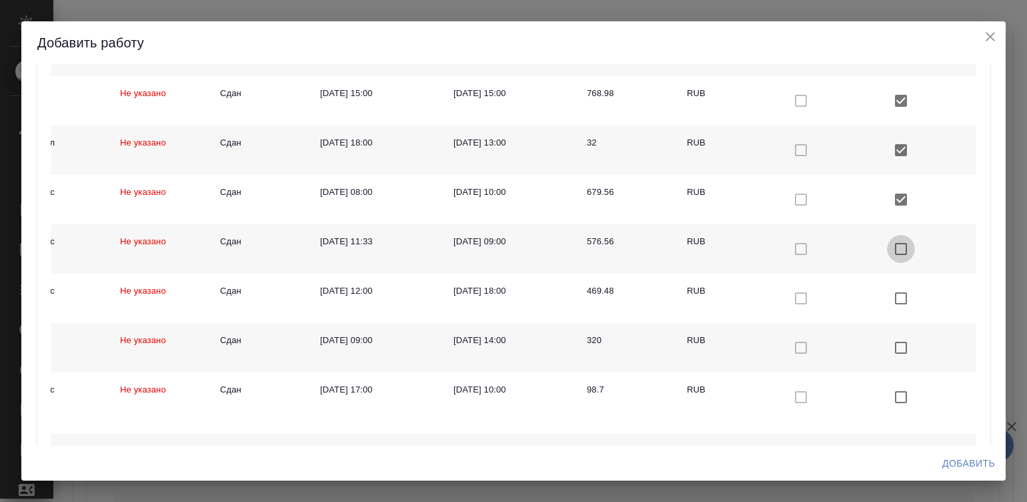
click at [887, 247] on input "checkbox with default color" at bounding box center [901, 249] width 28 height 28
checkbox input "true"
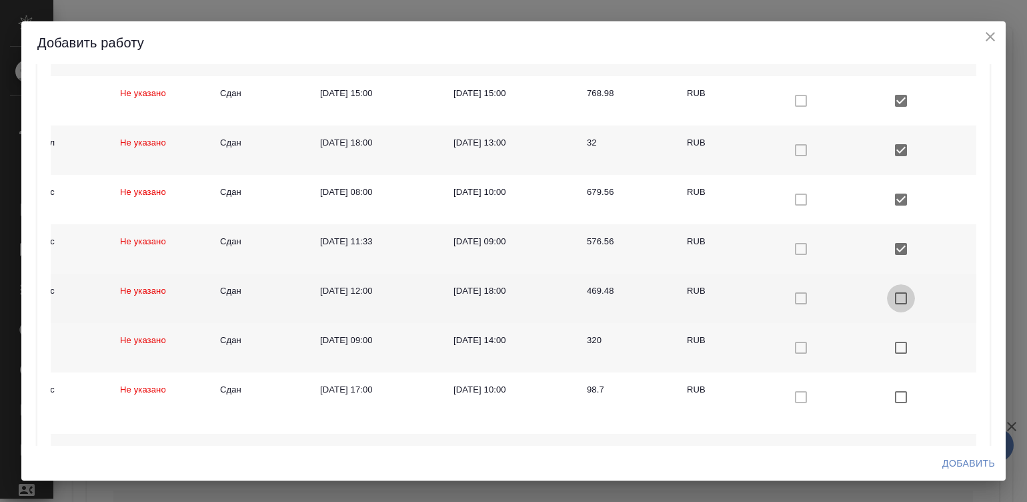
click at [887, 294] on input "checkbox with default color" at bounding box center [901, 298] width 28 height 28
checkbox input "true"
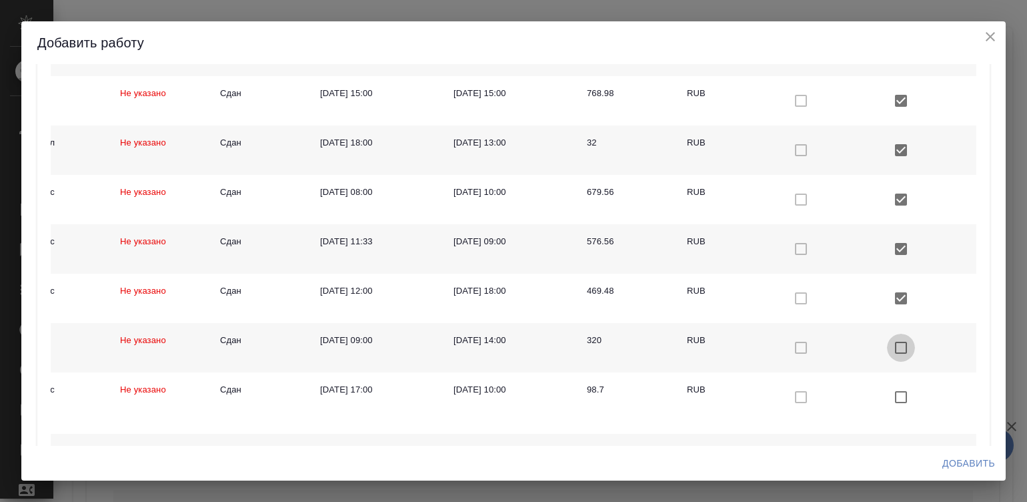
click at [887, 348] on input "checkbox with default color" at bounding box center [901, 348] width 28 height 28
checkbox input "true"
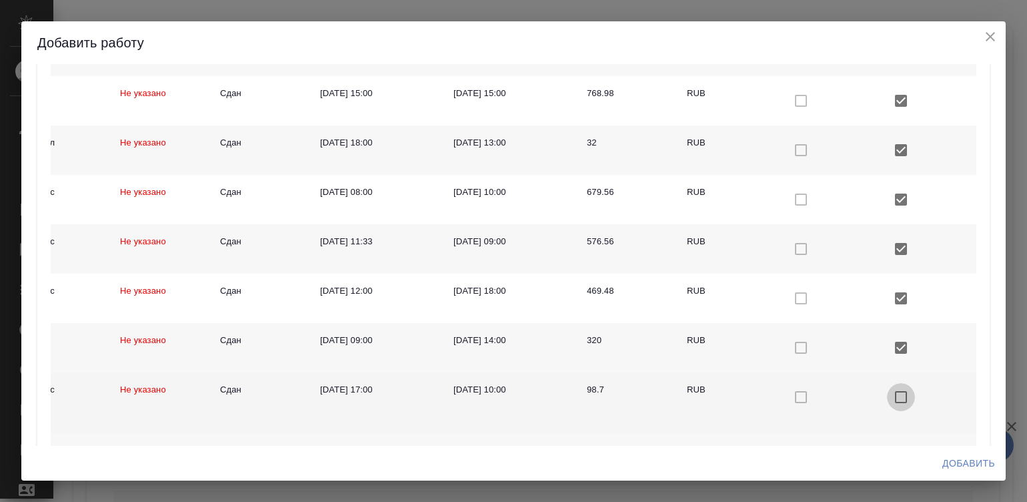
click at [887, 392] on input "checkbox with default color" at bounding box center [901, 397] width 28 height 28
checkbox input "true"
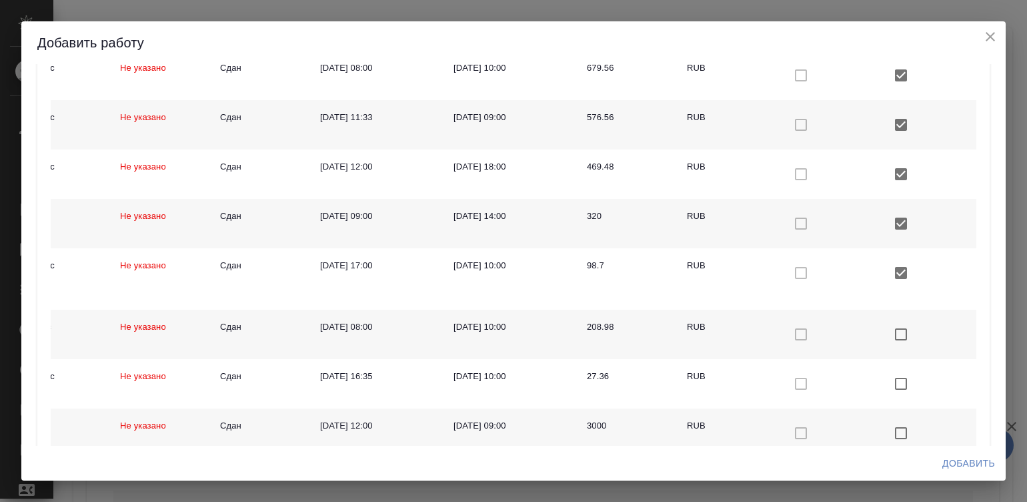
scroll to position [1812, 0]
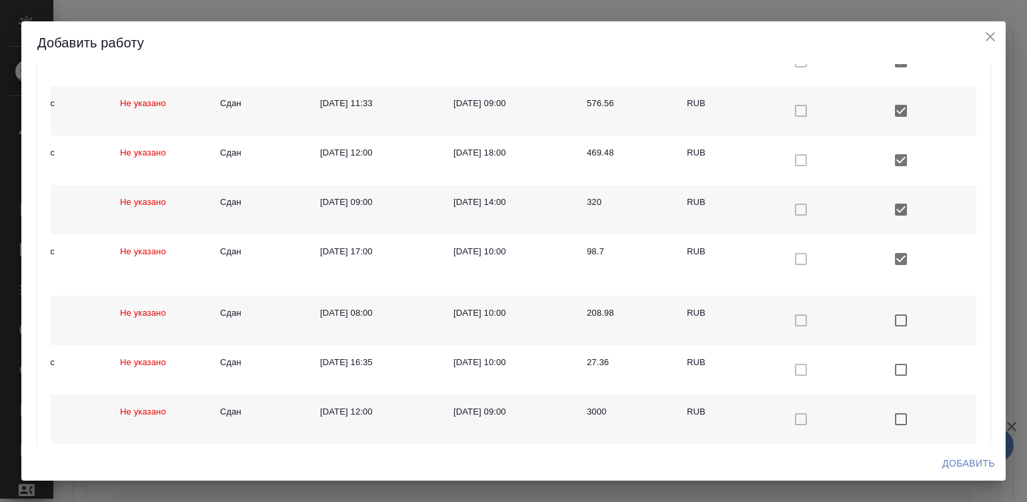
click at [887, 316] on input "checkbox with default color" at bounding box center [901, 320] width 28 height 28
checkbox input "true"
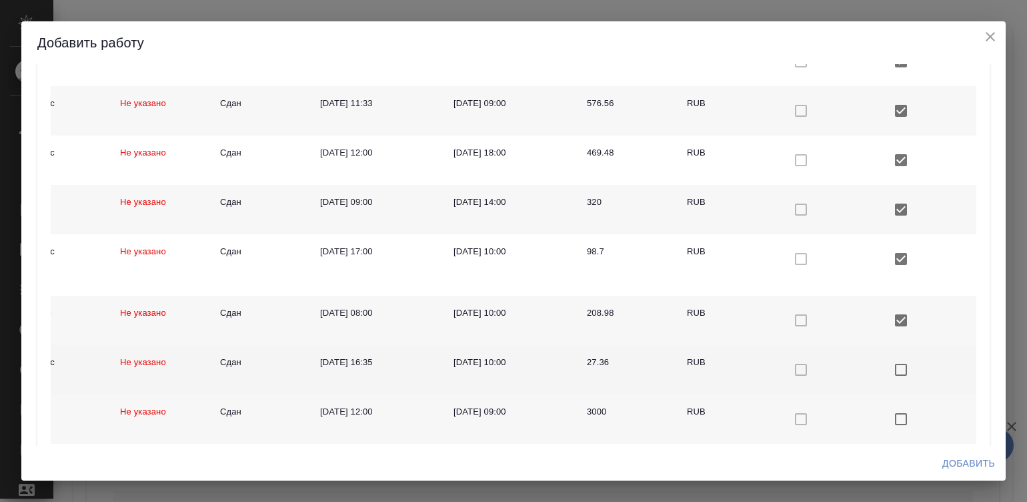
click at [887, 370] on input "checkbox with default color" at bounding box center [901, 370] width 28 height 28
checkbox input "true"
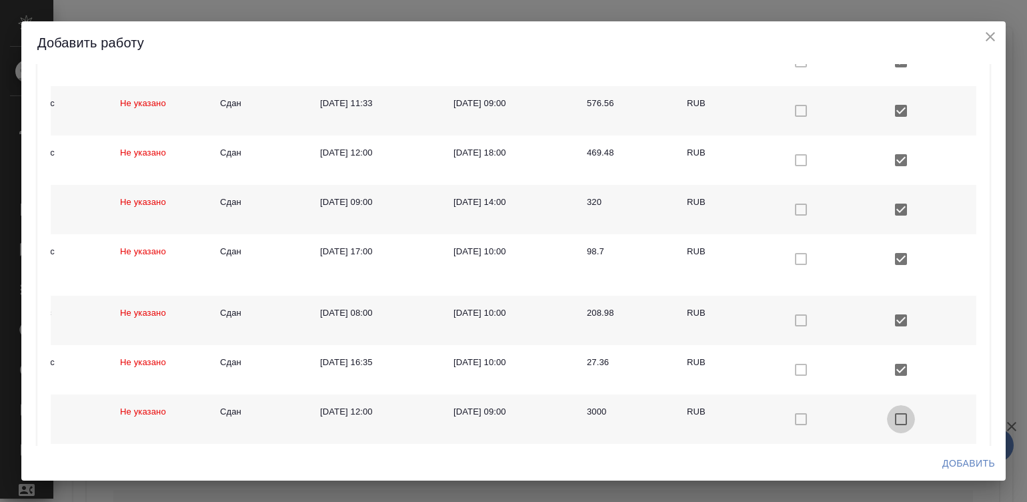
click at [887, 414] on input "checkbox with default color" at bounding box center [901, 419] width 28 height 28
checkbox input "true"
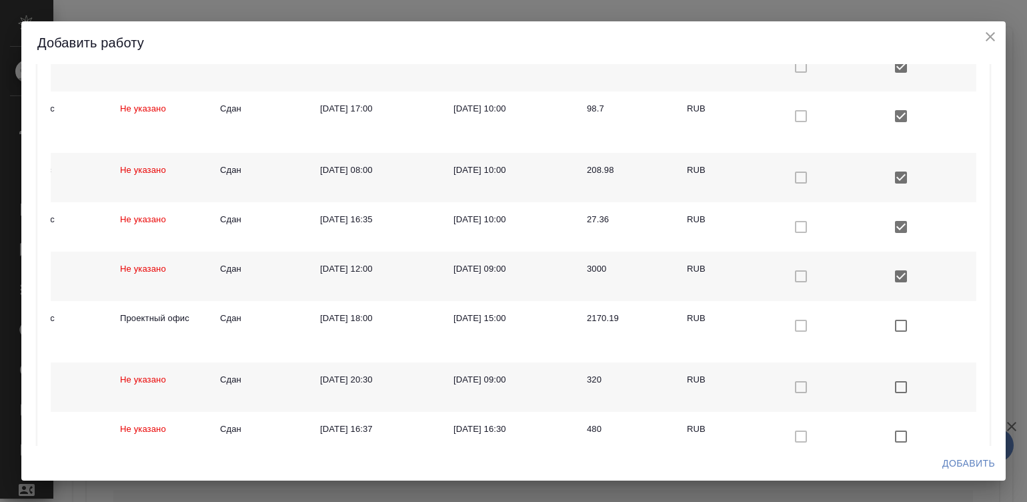
scroll to position [1996, 0]
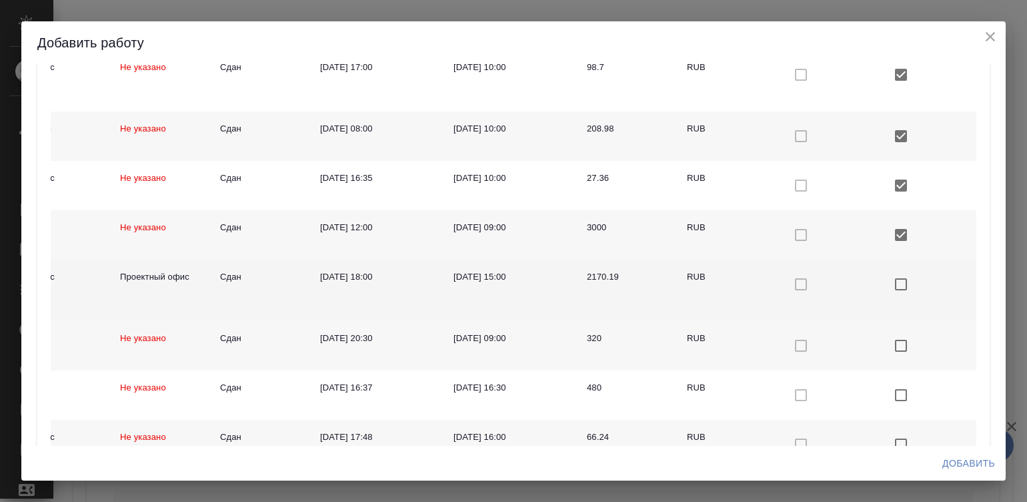
click at [887, 280] on input "checkbox with default color" at bounding box center [901, 284] width 28 height 28
checkbox input "true"
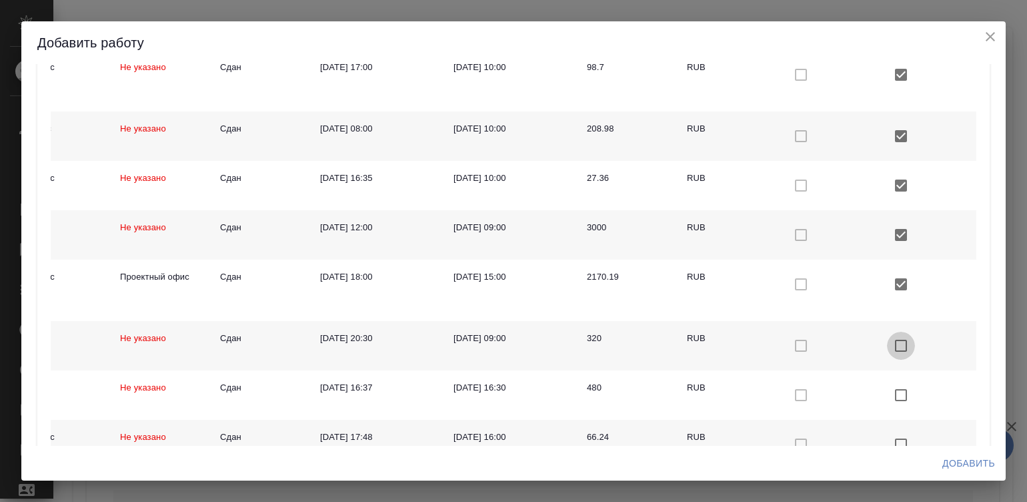
click at [887, 340] on input "checkbox with default color" at bounding box center [901, 346] width 28 height 28
checkbox input "true"
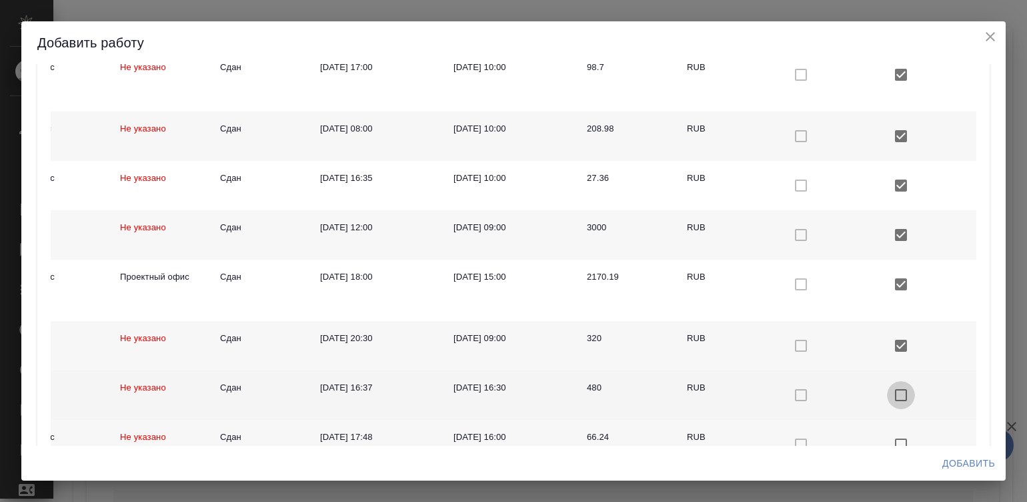
click at [887, 388] on input "checkbox with default color" at bounding box center [901, 395] width 28 height 28
checkbox input "true"
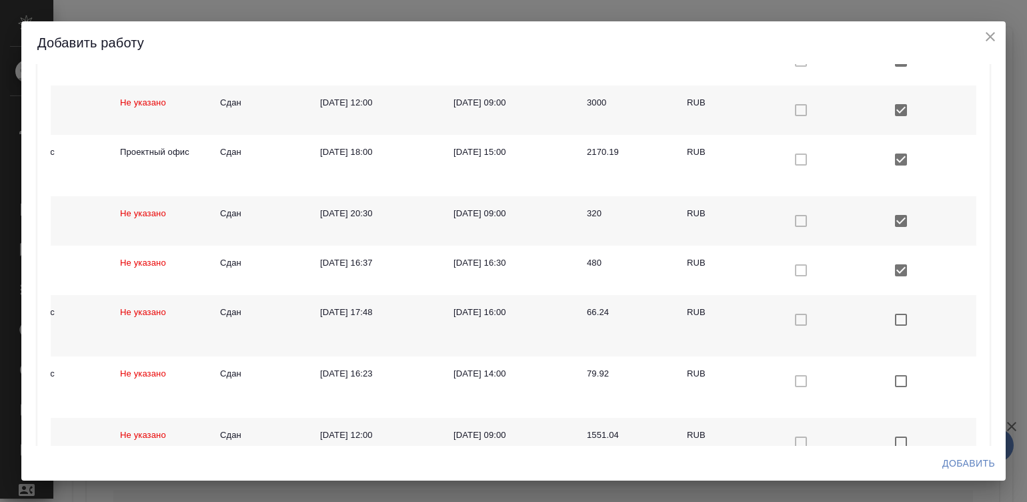
scroll to position [2139, 0]
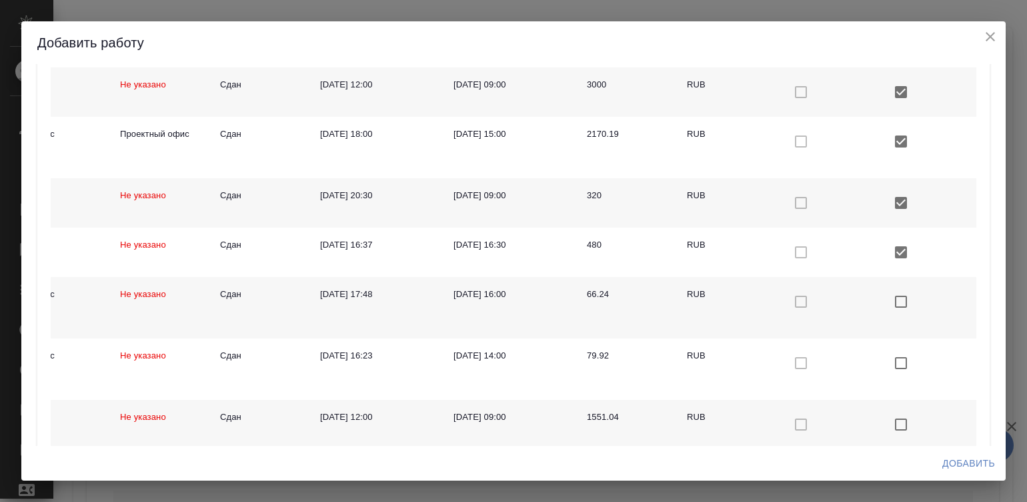
click at [887, 296] on input "checkbox with default color" at bounding box center [901, 302] width 28 height 28
checkbox input "true"
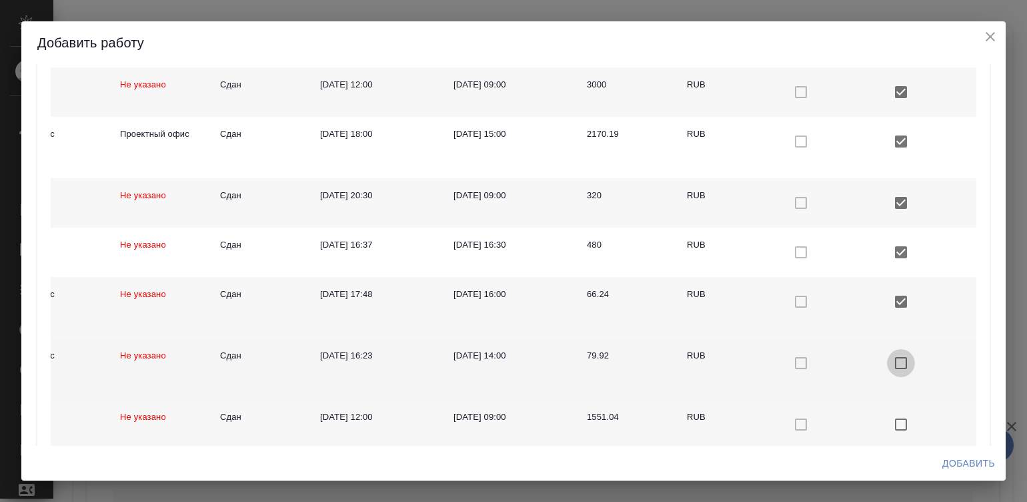
click at [889, 364] on input "checkbox with default color" at bounding box center [901, 363] width 28 height 28
checkbox input "true"
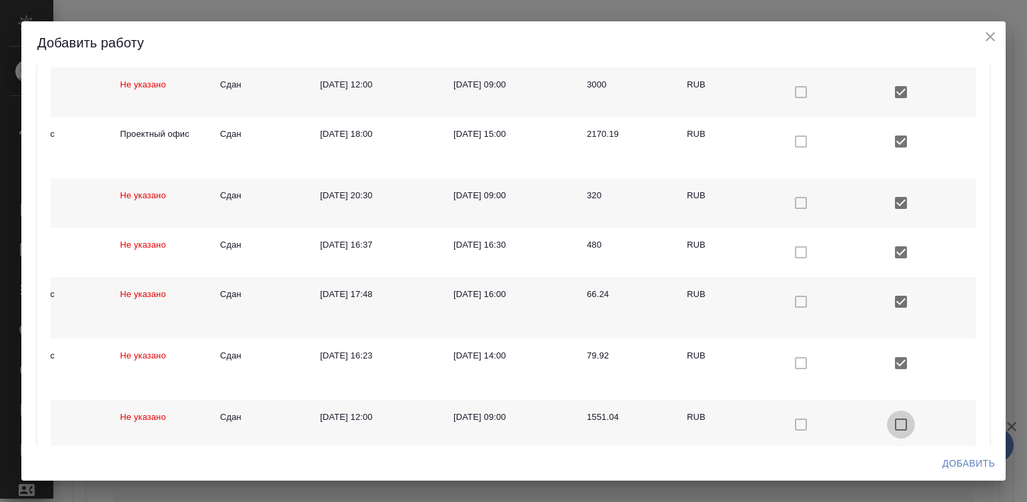
click at [887, 421] on input "checkbox with default color" at bounding box center [901, 424] width 28 height 28
checkbox input "true"
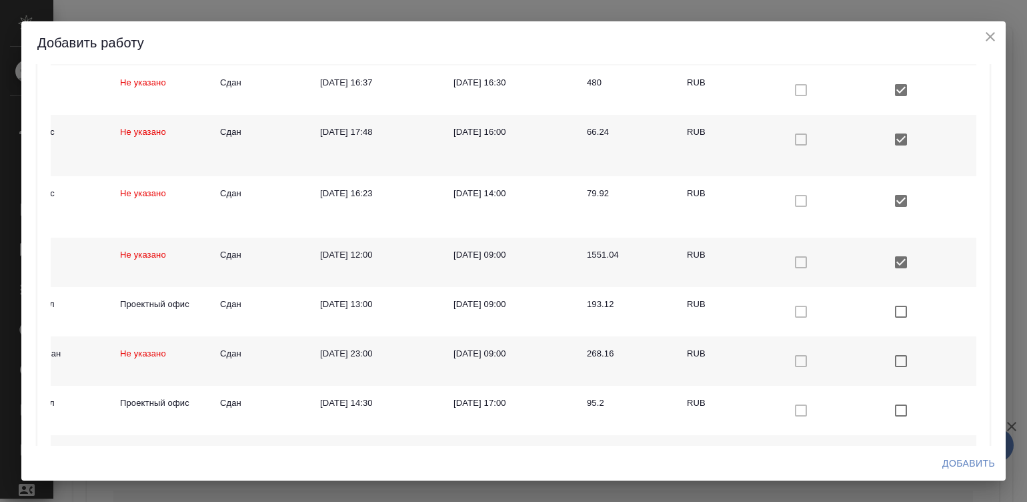
scroll to position [2351, 0]
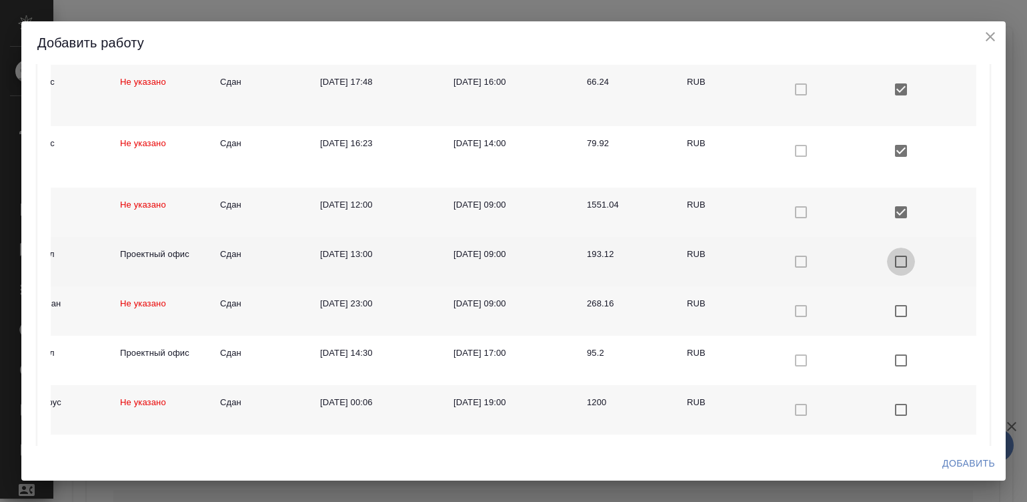
click at [887, 253] on input "checkbox with default color" at bounding box center [901, 261] width 28 height 28
checkbox input "true"
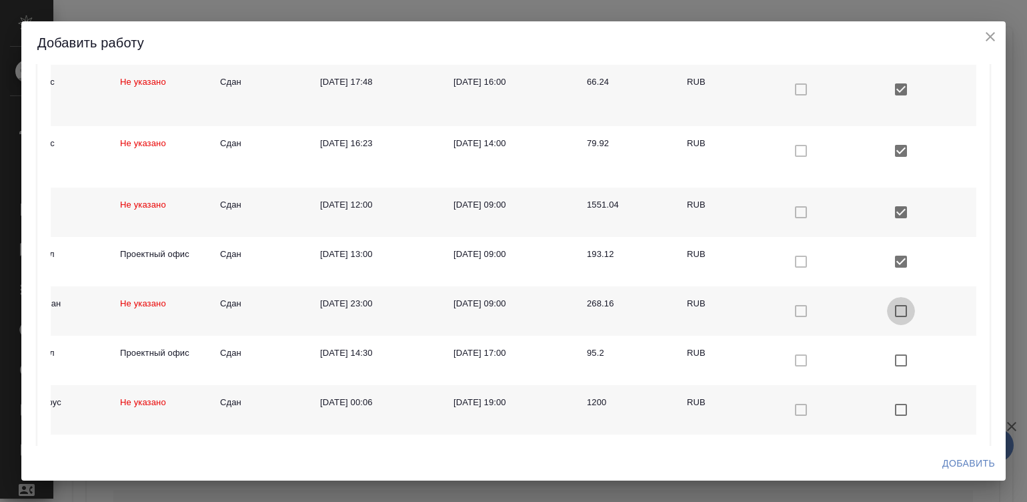
click at [887, 304] on input "checkbox with default color" at bounding box center [901, 311] width 28 height 28
checkbox input "true"
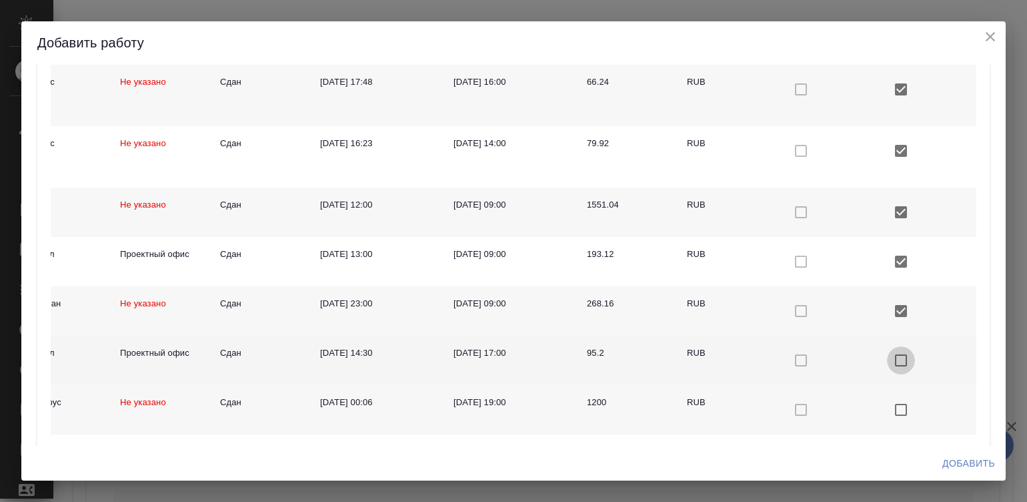
click at [887, 354] on input "checkbox with default color" at bounding box center [901, 360] width 28 height 28
checkbox input "true"
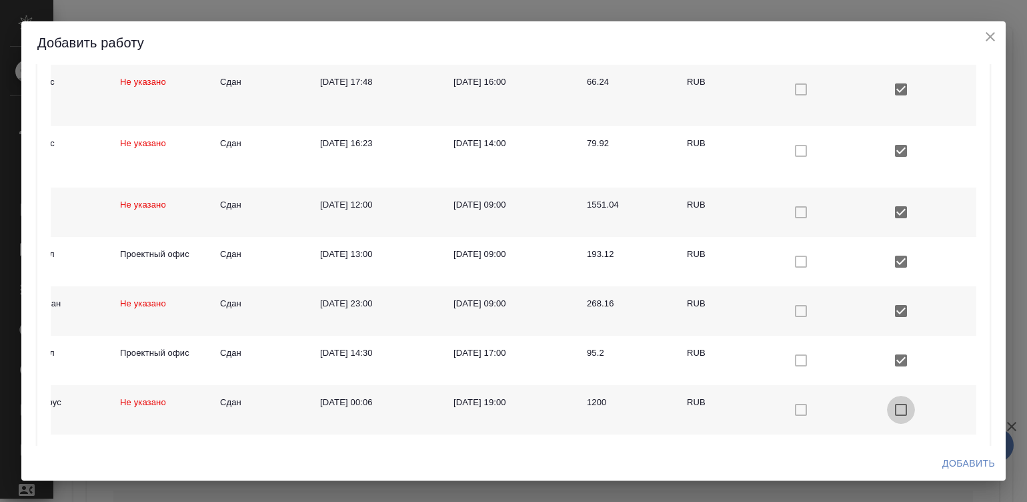
click at [887, 406] on input "checkbox with default color" at bounding box center [901, 410] width 28 height 28
checkbox input "true"
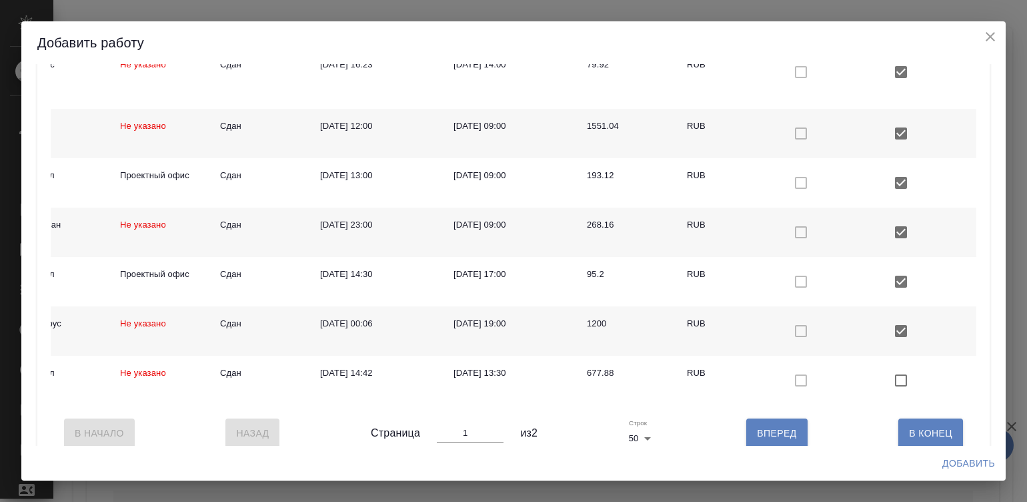
scroll to position [2434, 0]
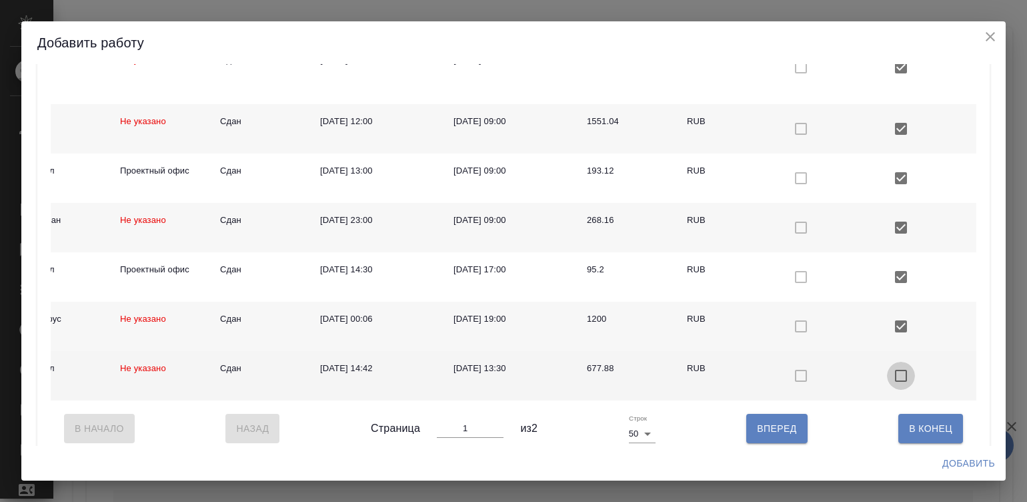
click at [887, 367] on input "checkbox with default color" at bounding box center [901, 376] width 28 height 28
checkbox input "true"
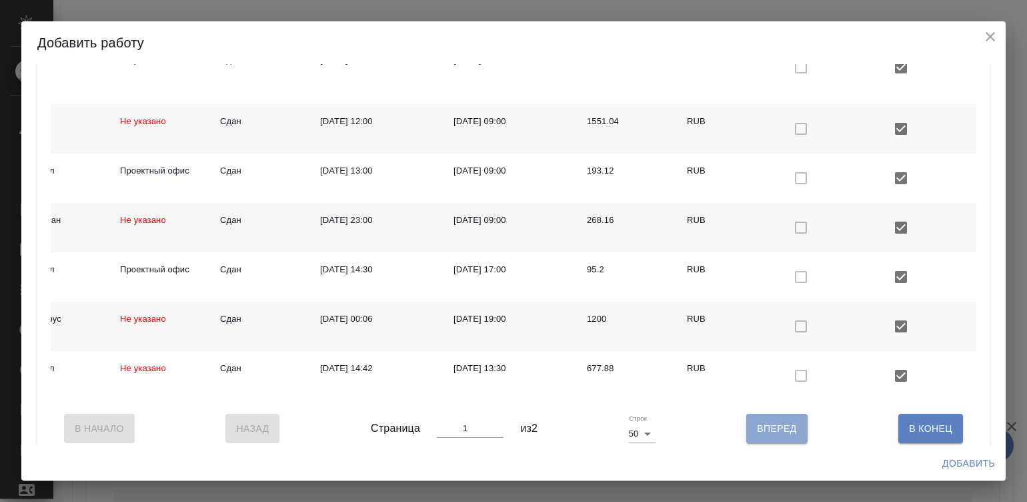
click at [766, 437] on span "Вперед" at bounding box center [776, 428] width 39 height 17
type input "2"
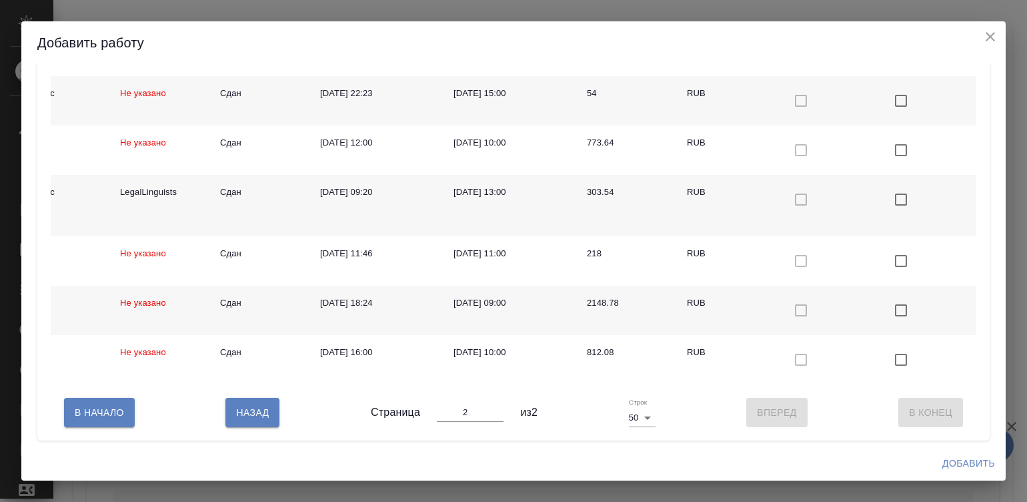
scroll to position [613, 0]
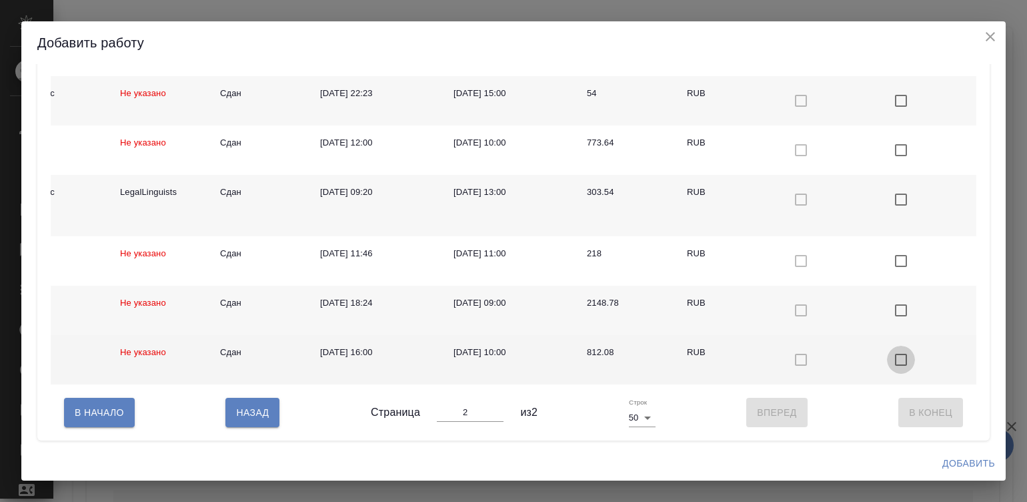
click at [887, 346] on input "checkbox with default color" at bounding box center [901, 360] width 28 height 28
checkbox input "true"
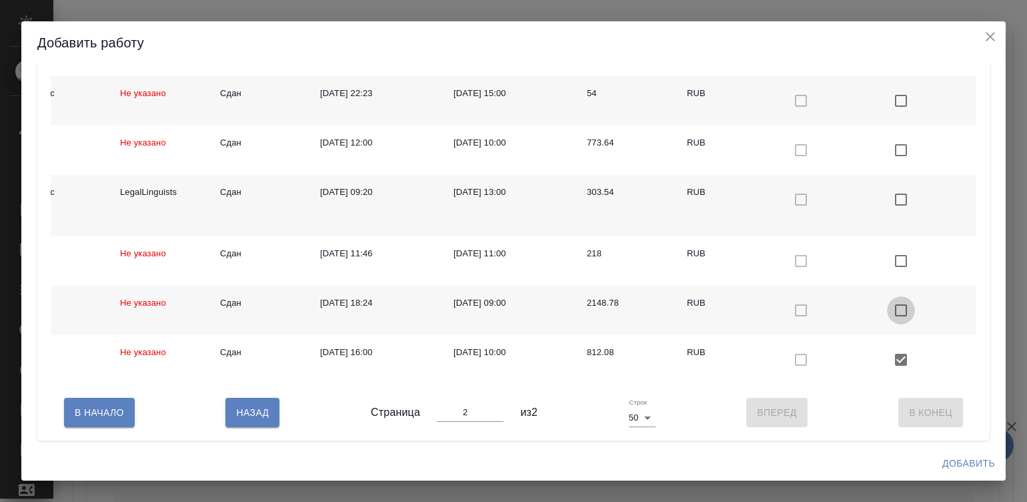
click at [887, 296] on input "checkbox with default color" at bounding box center [901, 310] width 28 height 28
checkbox input "true"
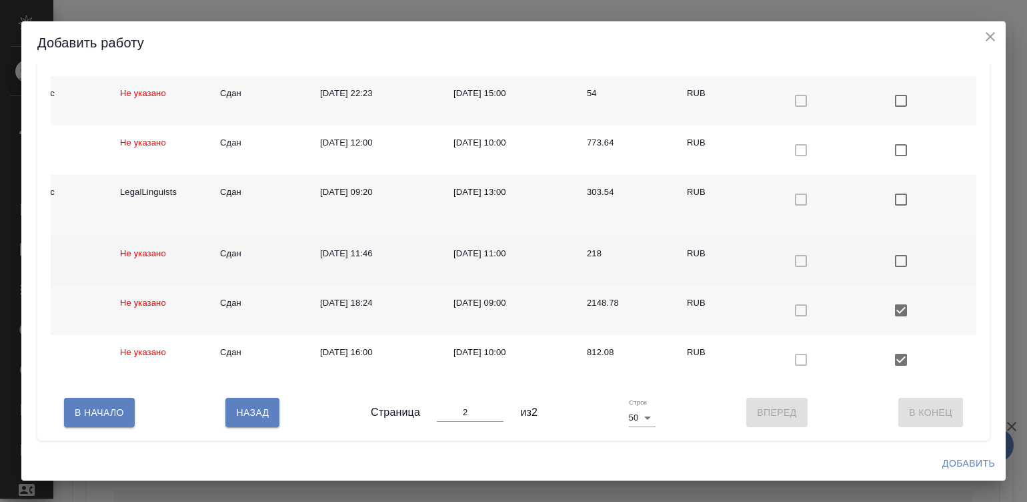
click at [887, 247] on input "checkbox with default color" at bounding box center [901, 261] width 28 height 28
checkbox input "true"
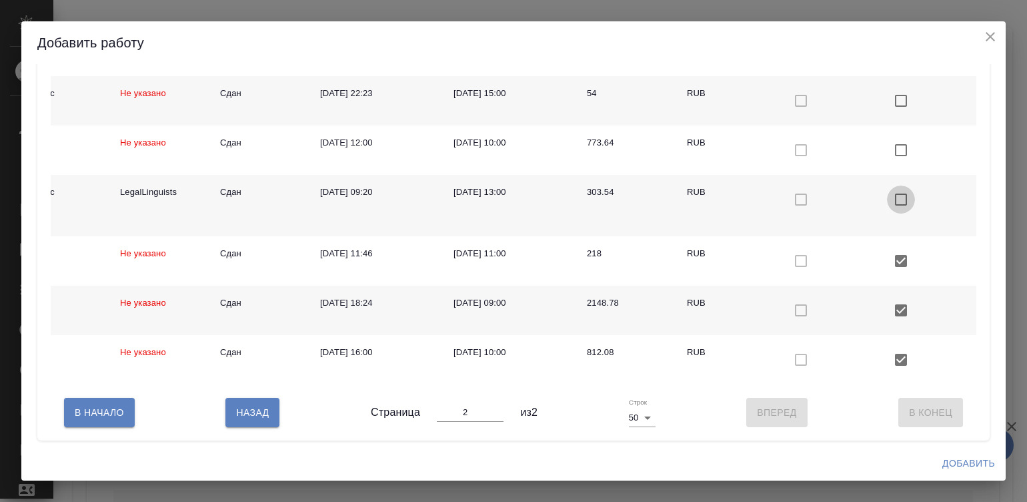
click at [887, 185] on input "checkbox with default color" at bounding box center [901, 199] width 28 height 28
checkbox input "true"
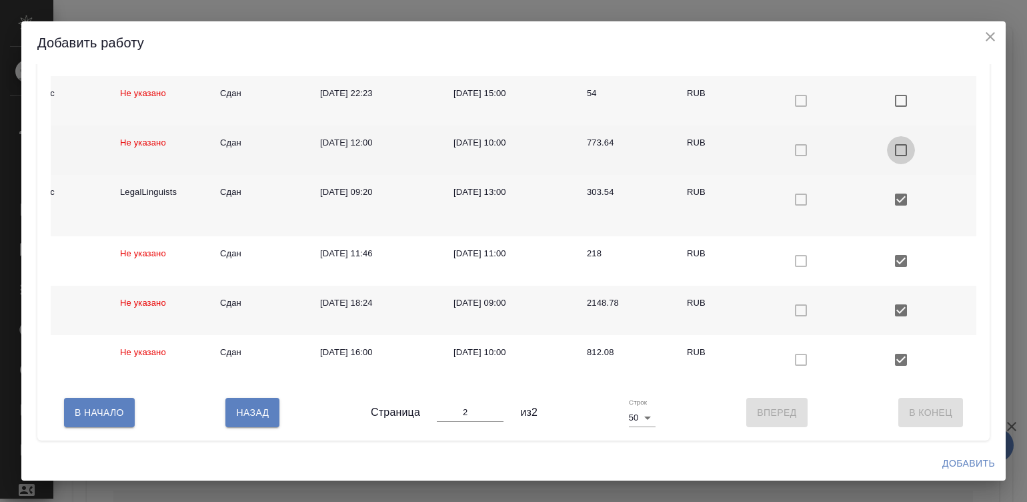
click at [887, 136] on input "checkbox with default color" at bounding box center [901, 150] width 28 height 28
checkbox input "true"
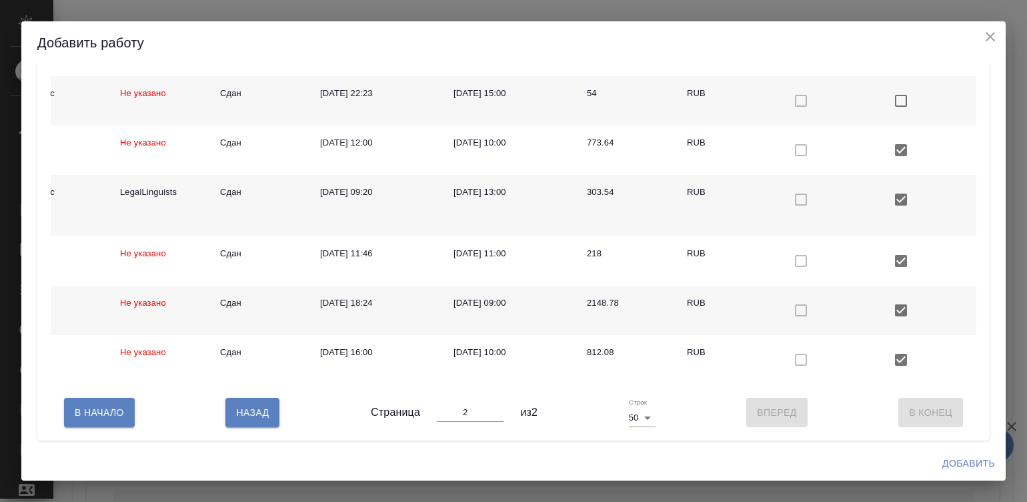
click at [887, 87] on input "checkbox with default color" at bounding box center [901, 101] width 28 height 28
checkbox input "true"
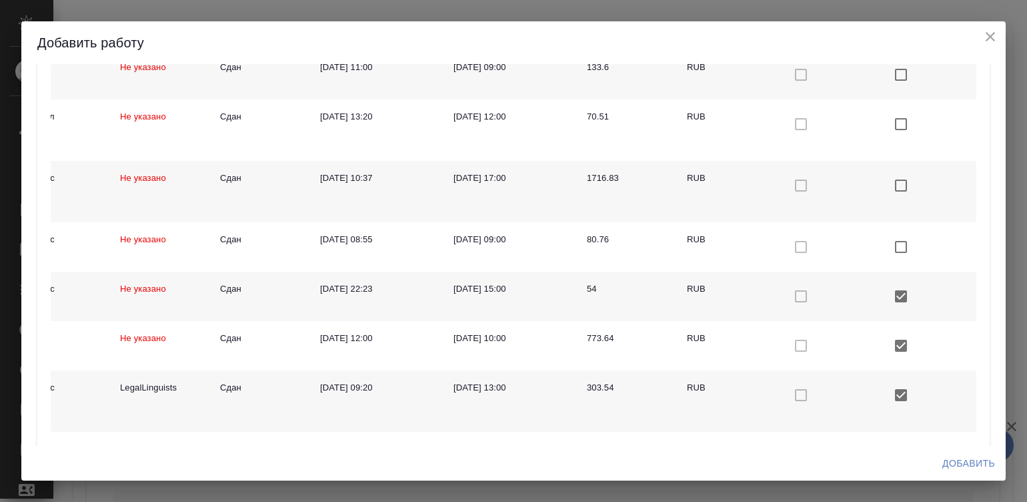
scroll to position [394, 0]
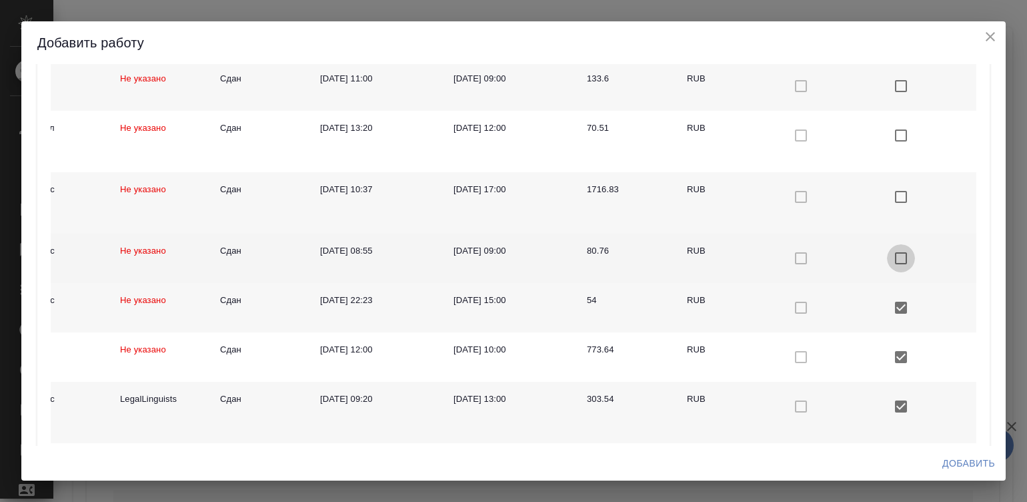
click at [887, 252] on input "checkbox with default color" at bounding box center [901, 258] width 28 height 28
checkbox input "true"
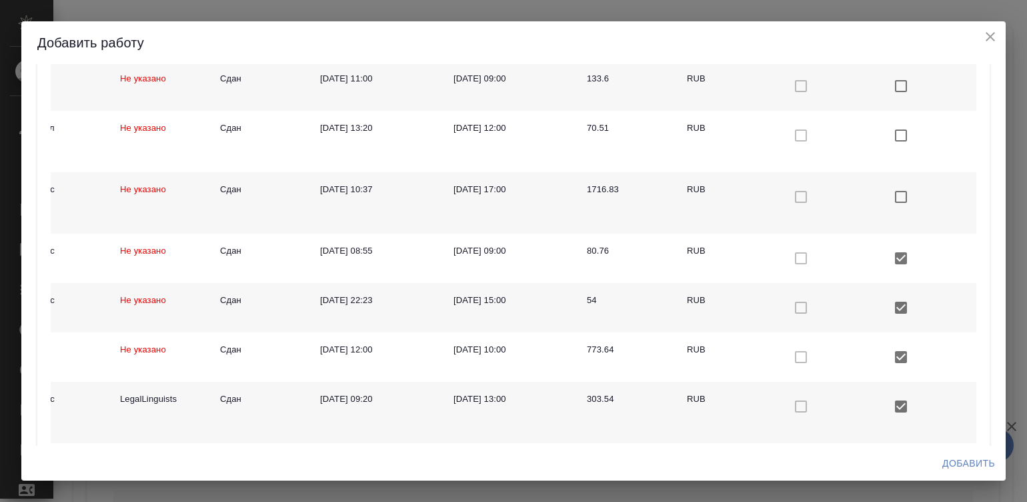
click at [887, 185] on input "checkbox with default color" at bounding box center [901, 197] width 28 height 28
checkbox input "true"
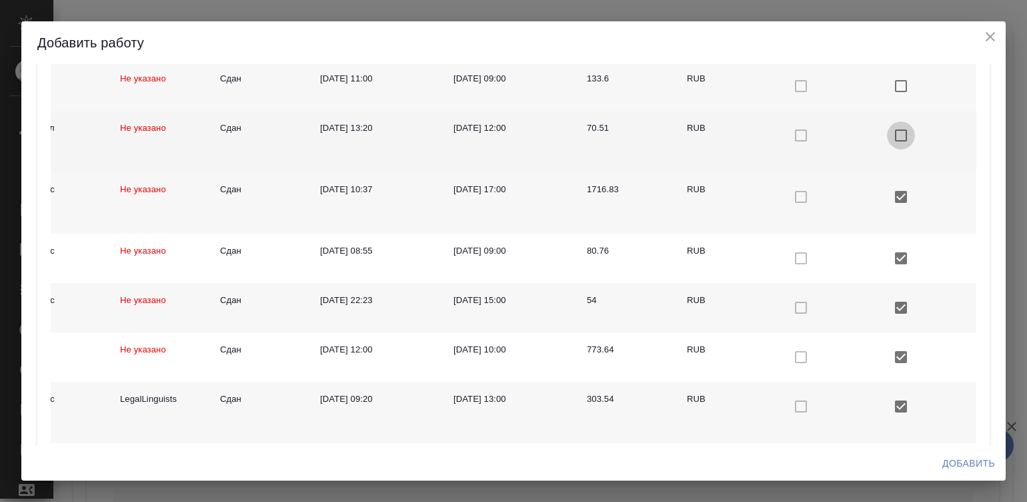
click at [887, 123] on input "checkbox with default color" at bounding box center [901, 135] width 28 height 28
checkbox input "true"
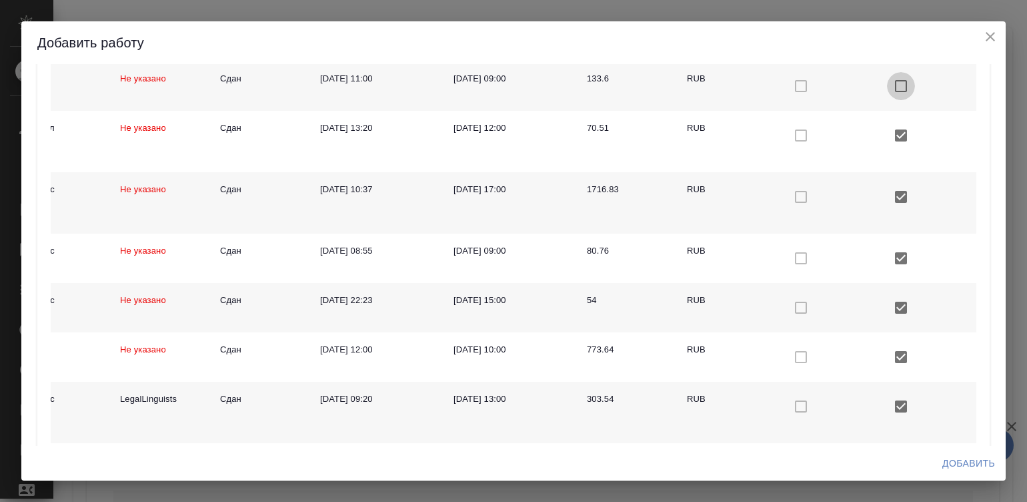
click at [887, 86] on input "checkbox with default color" at bounding box center [901, 86] width 28 height 28
checkbox input "true"
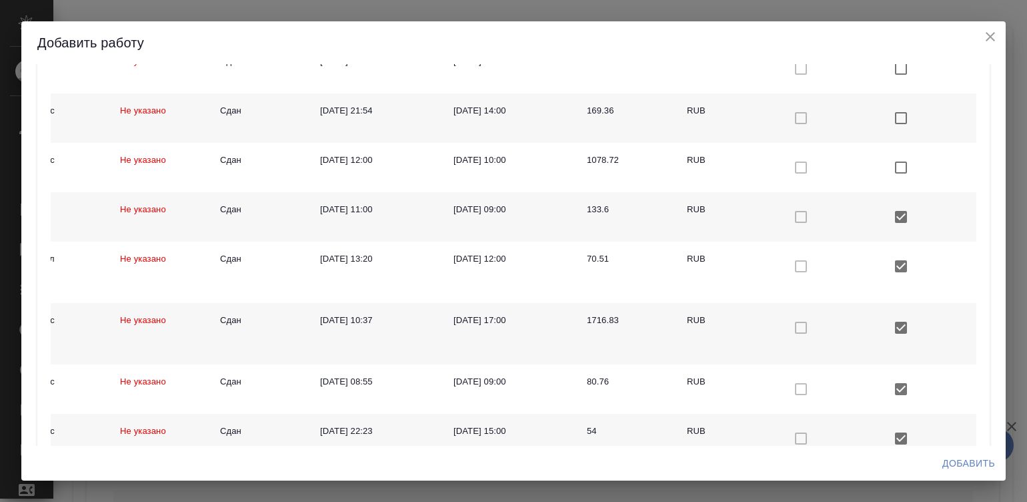
scroll to position [243, 0]
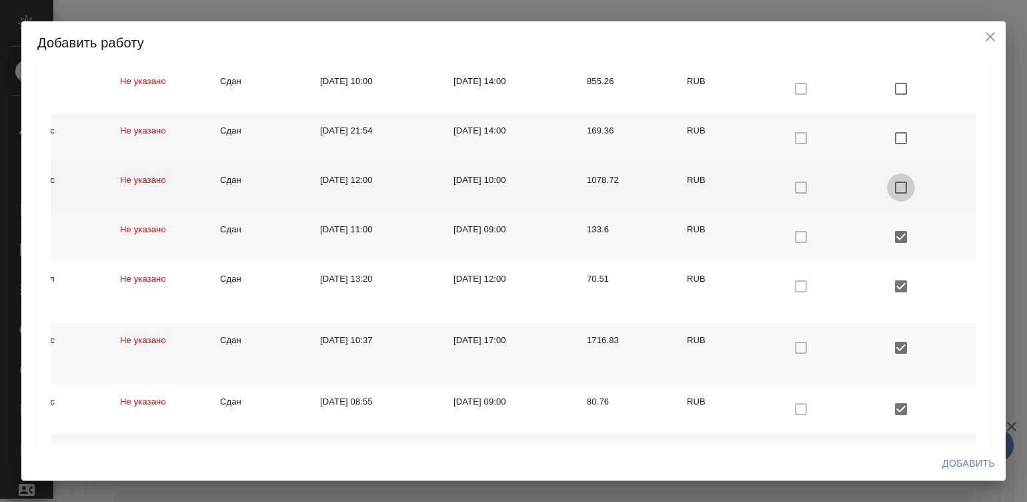
click at [887, 185] on input "checkbox with default color" at bounding box center [901, 187] width 28 height 28
checkbox input "true"
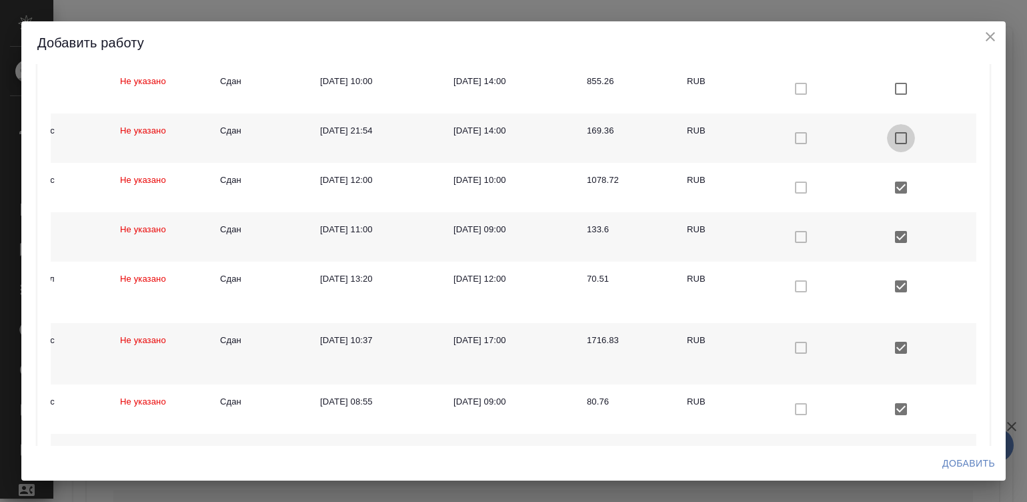
click at [887, 133] on input "checkbox with default color" at bounding box center [901, 138] width 28 height 28
checkbox input "true"
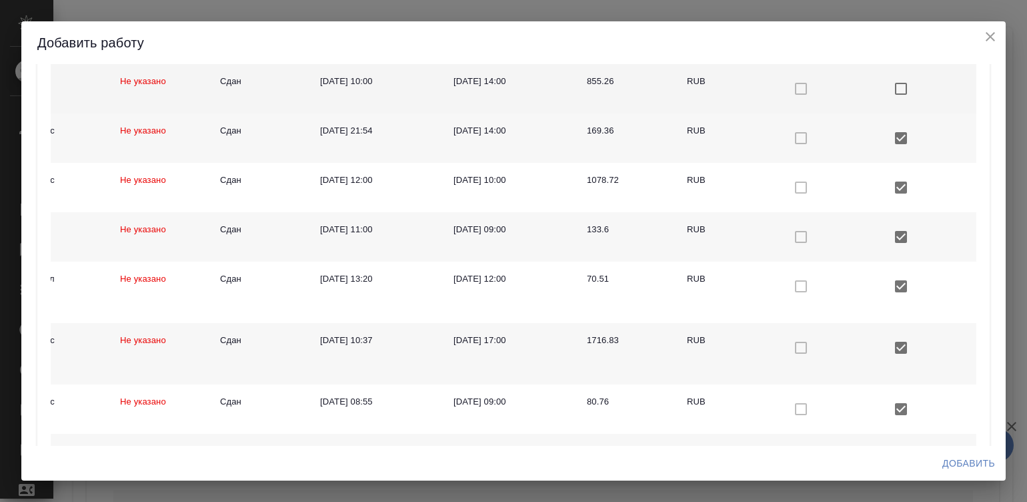
click at [887, 83] on input "checkbox with default color" at bounding box center [901, 89] width 28 height 28
checkbox input "true"
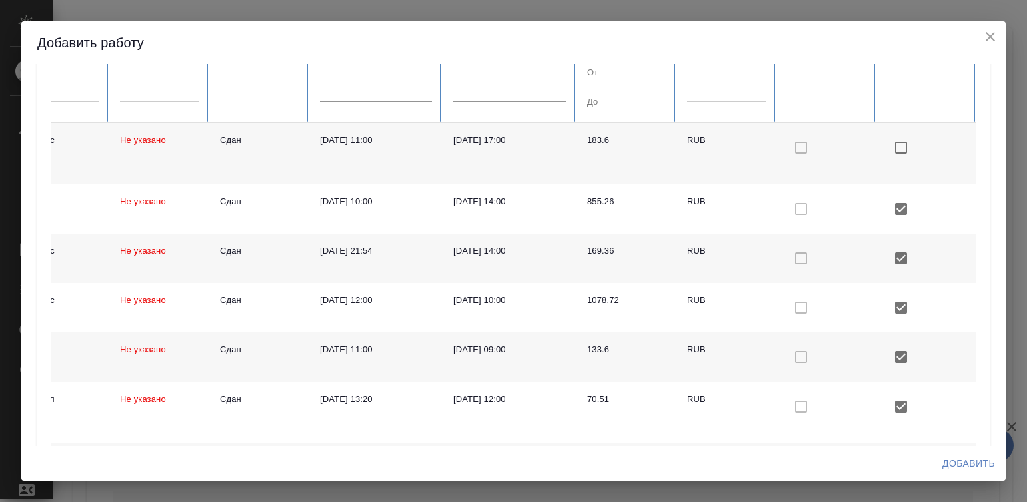
scroll to position [109, 0]
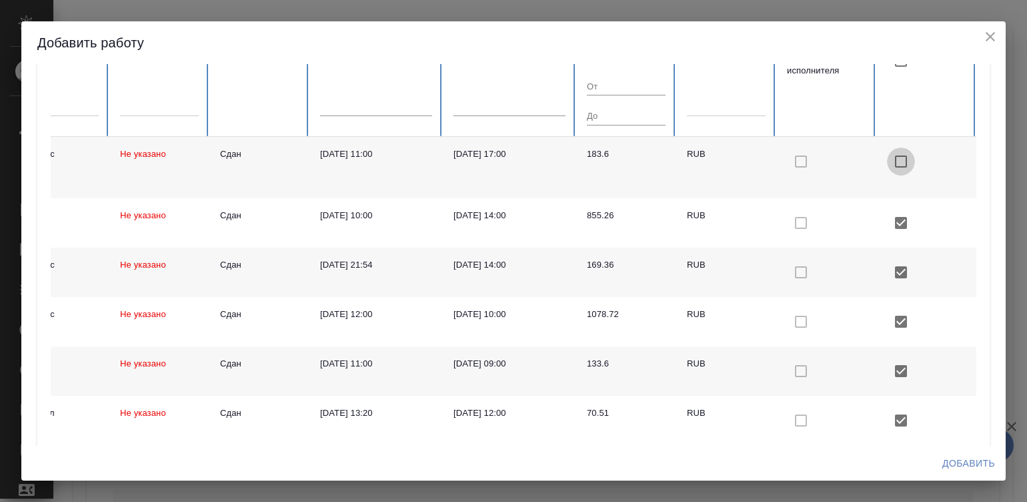
click at [887, 158] on input "checkbox with default color" at bounding box center [901, 161] width 28 height 28
checkbox input "true"
click at [956, 463] on span "Добавить" at bounding box center [969, 463] width 53 height 17
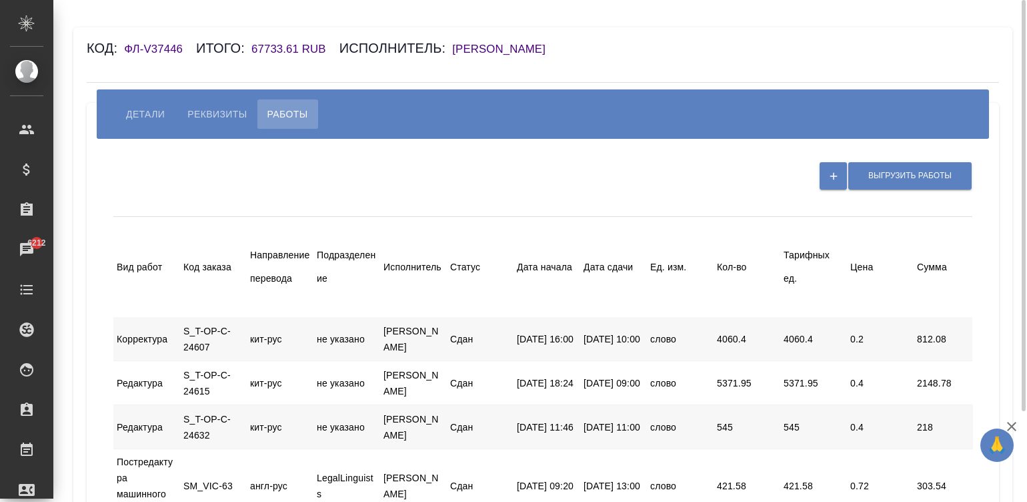
click at [676, 240] on div "Вид работ Код заказа Направление перевода Подразделение Исполнитель Статус Дата…" at bounding box center [675, 267] width 1125 height 100
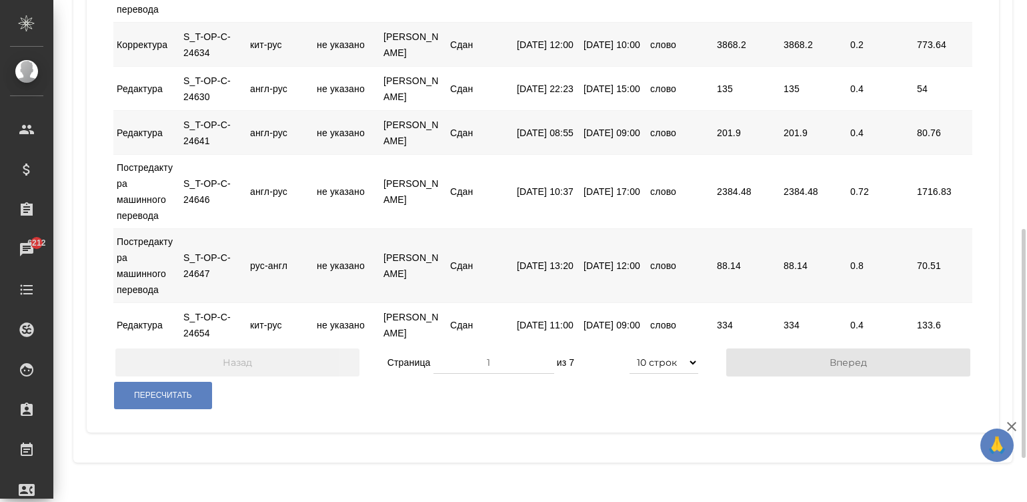
scroll to position [520, 0]
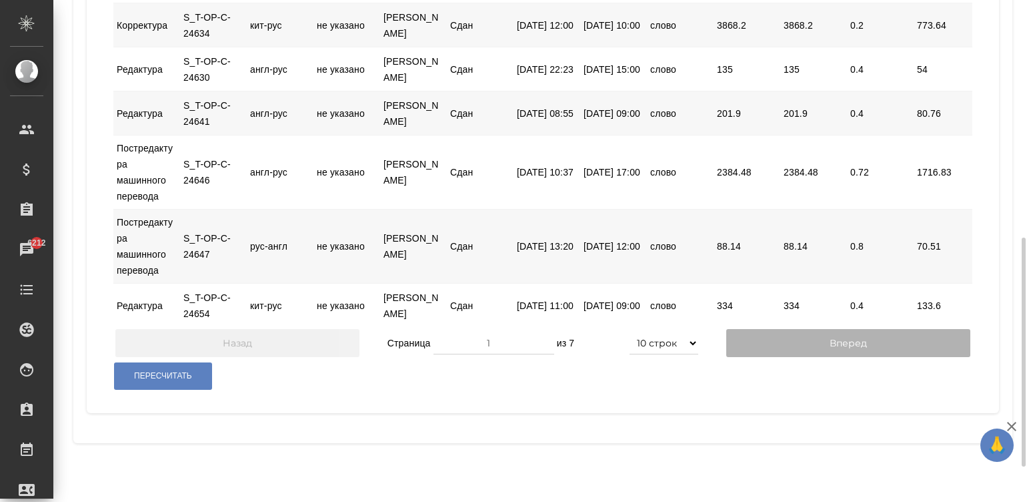
click at [788, 357] on button "Вперед" at bounding box center [848, 343] width 244 height 28
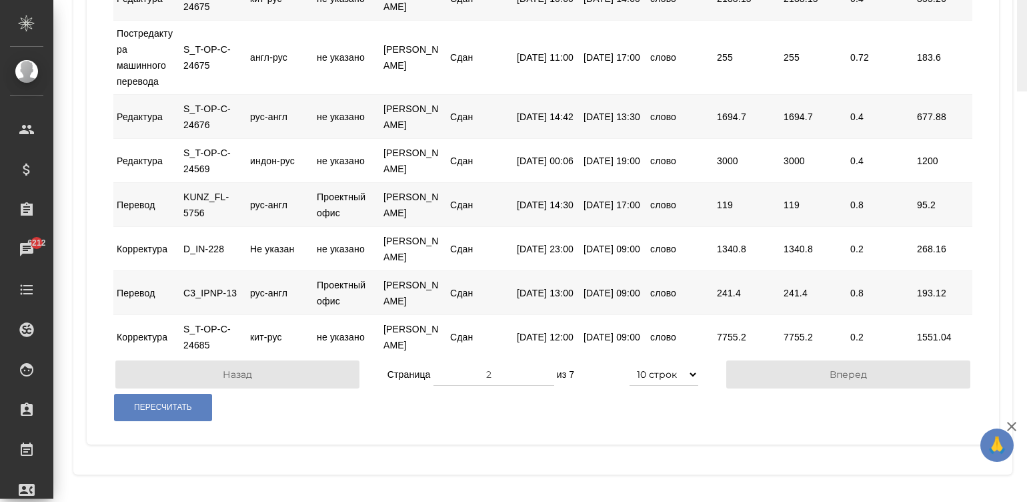
scroll to position [17, 0]
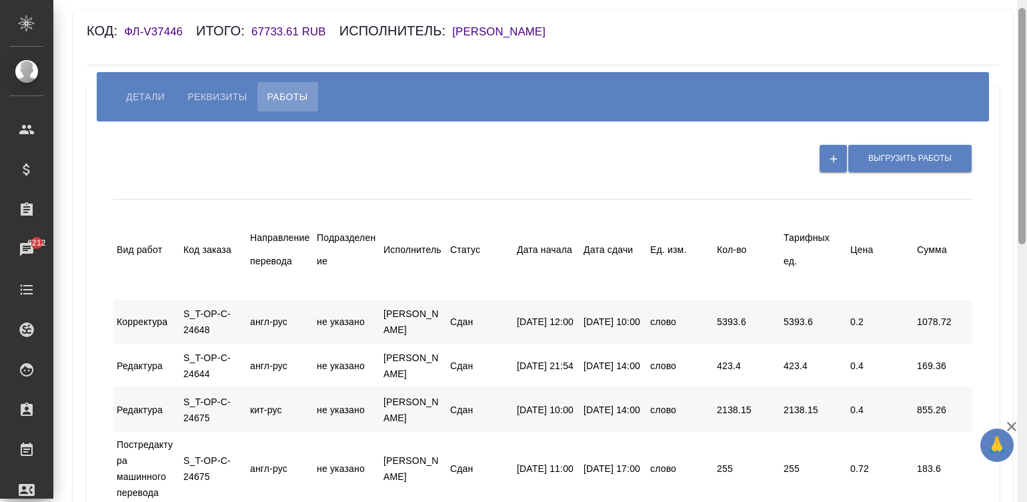
click at [1020, 43] on div at bounding box center [1022, 251] width 10 height 502
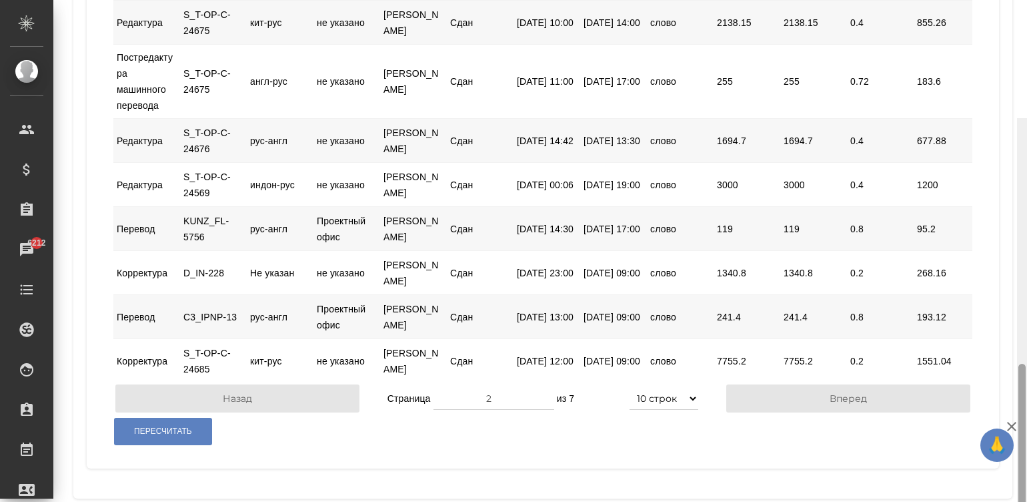
scroll to position [566, 0]
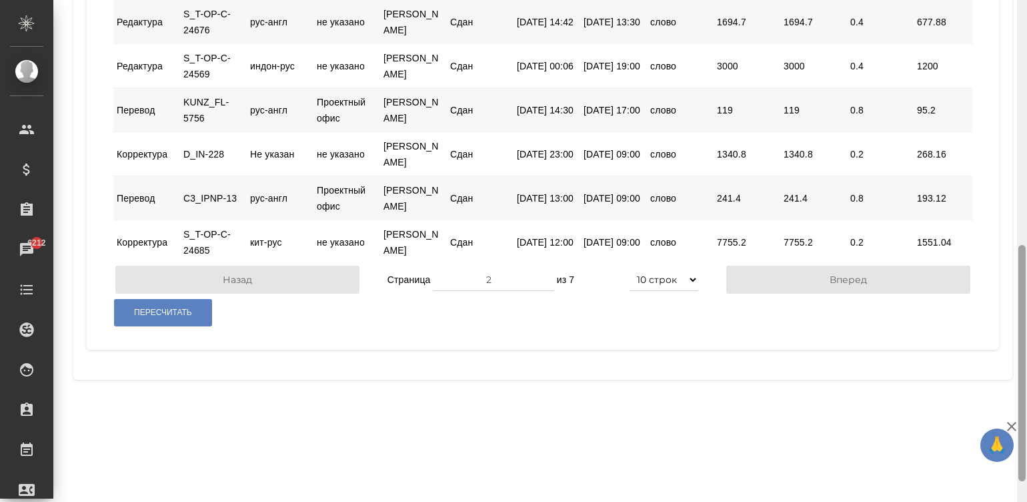
drag, startPoint x: 1020, startPoint y: 71, endPoint x: 1063, endPoint y: 366, distance: 297.4
click at [1027, 366] on html "🙏 .cls-1 fill:#fff; AWATERA Малинина Мария m.malinina Клиенты Спецификации Зака…" at bounding box center [513, 251] width 1027 height 502
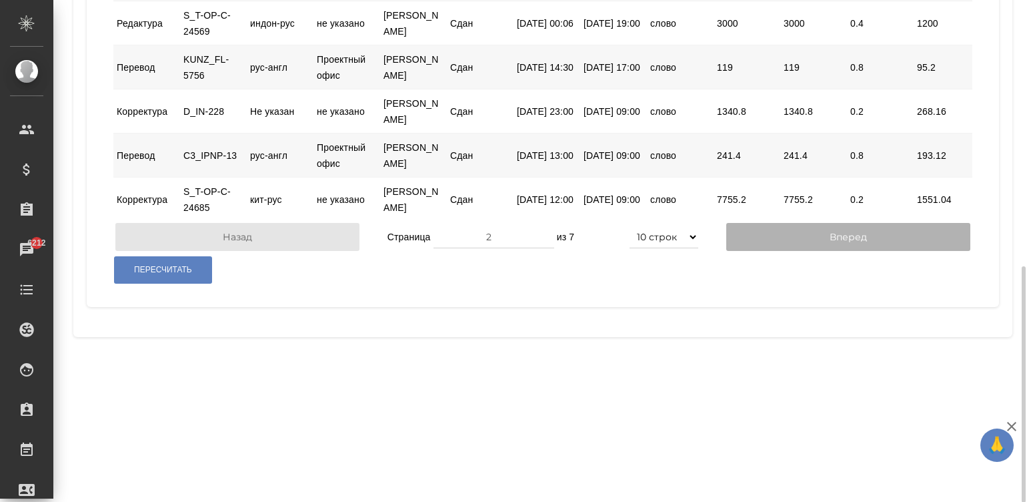
click at [802, 251] on button "Вперед" at bounding box center [848, 237] width 244 height 28
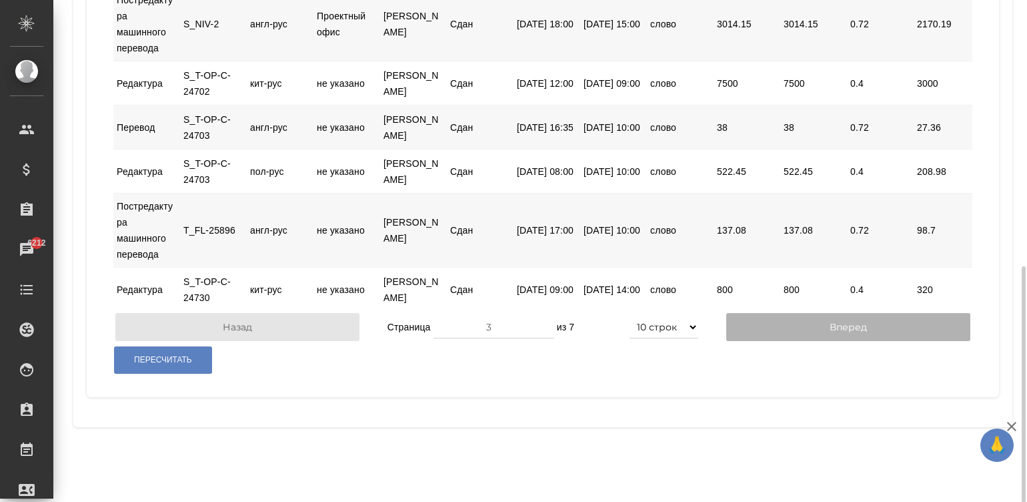
click at [848, 341] on button "Вперед" at bounding box center [848, 327] width 244 height 28
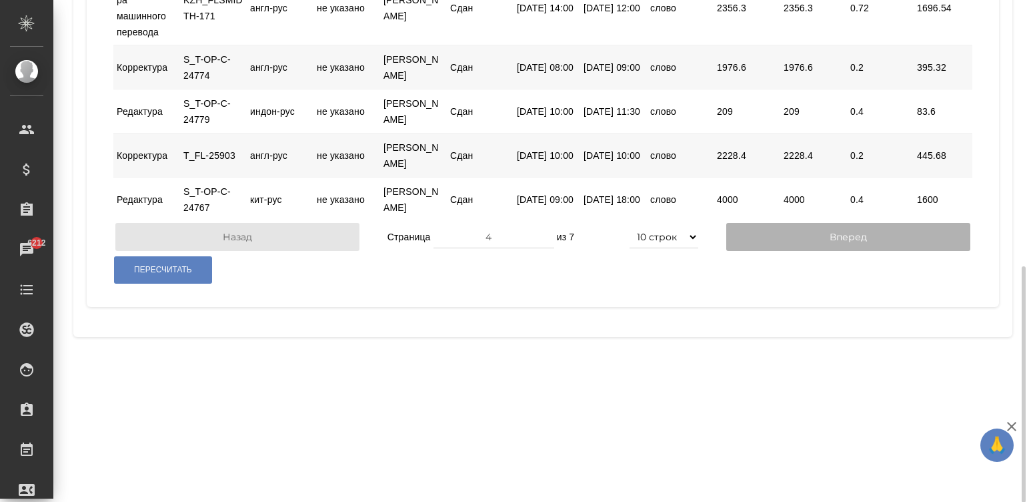
click at [801, 251] on button "Вперед" at bounding box center [848, 237] width 244 height 28
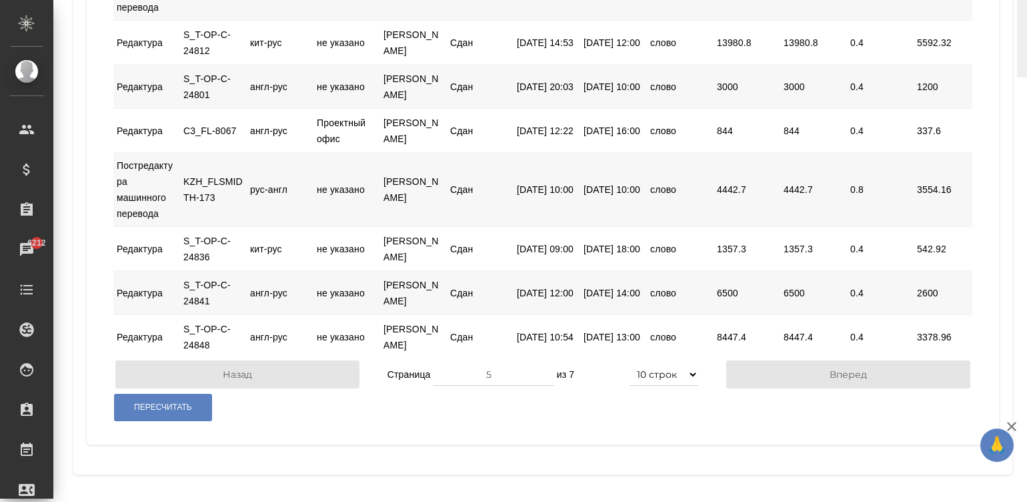
scroll to position [63, 0]
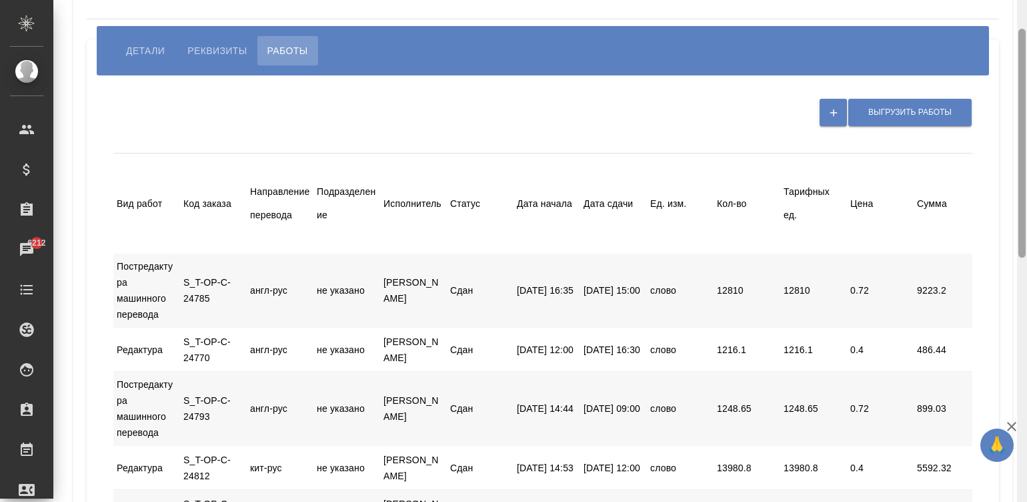
click at [1026, 101] on div at bounding box center [1022, 251] width 10 height 502
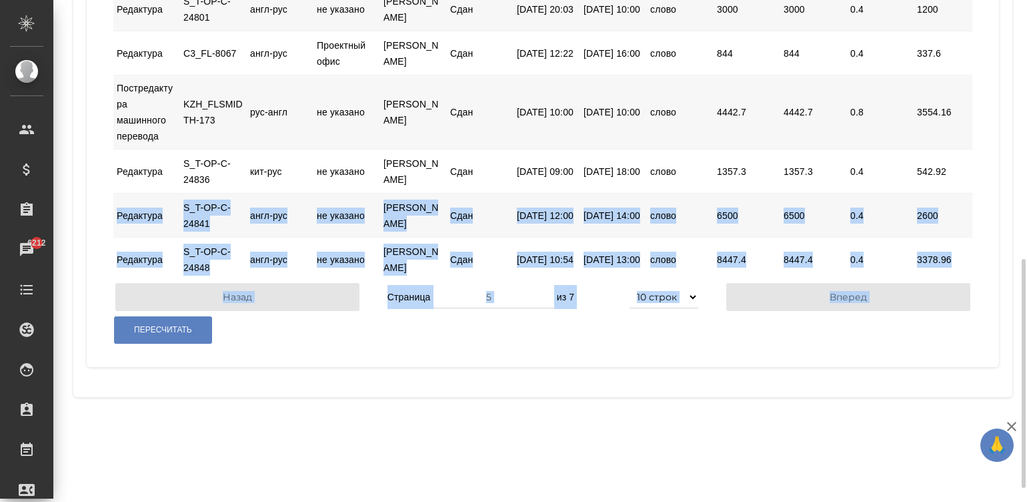
drag, startPoint x: 1026, startPoint y: 102, endPoint x: 1049, endPoint y: 213, distance: 113.8
click at [1027, 213] on html "🙏 .cls-1 fill:#fff; AWATERA Малинина Мария m.malinina Клиенты Спецификации Зака…" at bounding box center [513, 251] width 1027 height 502
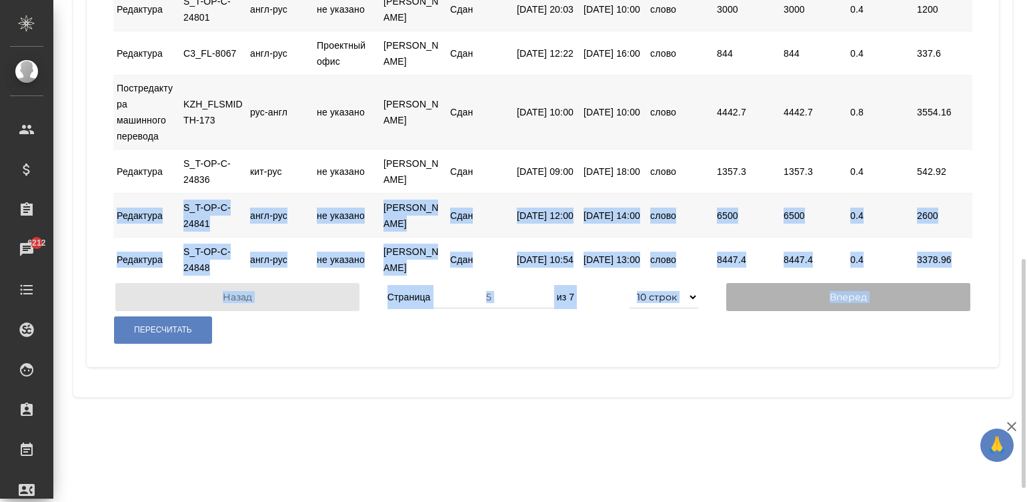
click at [767, 311] on button "Вперед" at bounding box center [848, 297] width 244 height 28
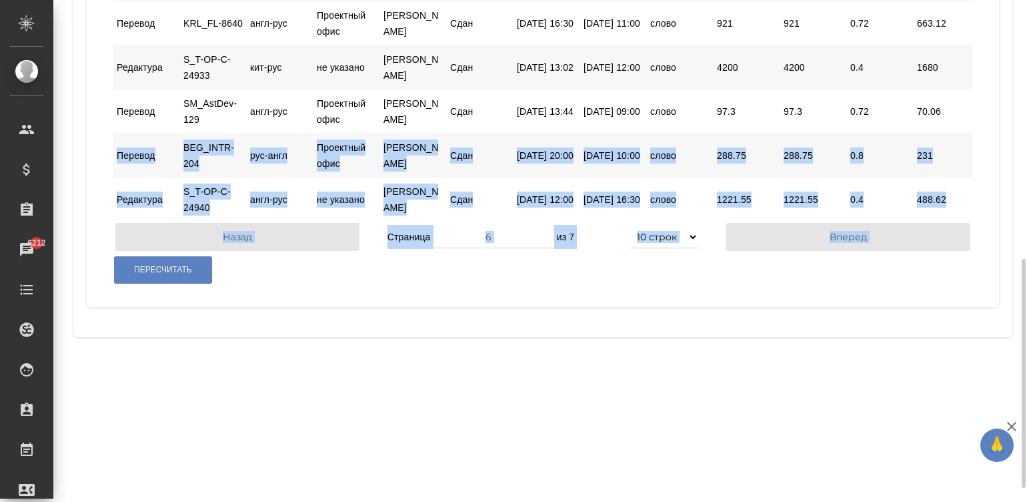
scroll to position [0, 266]
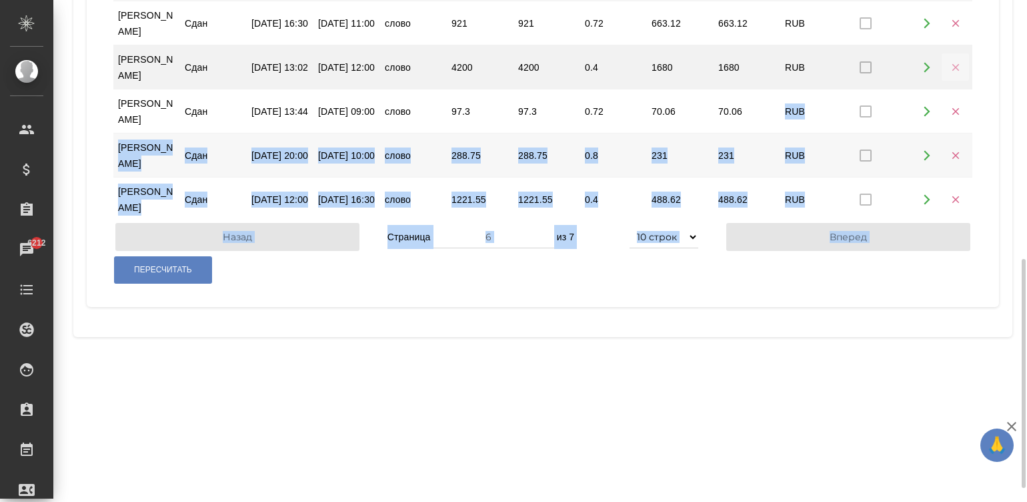
click at [950, 73] on icon "button" at bounding box center [956, 67] width 12 height 12
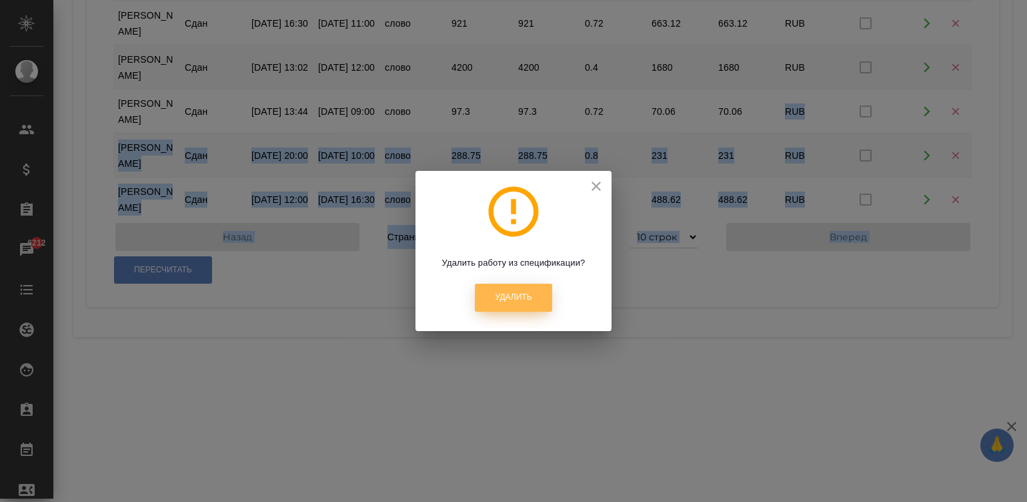
click at [500, 294] on span "Удалить" at bounding box center [513, 297] width 37 height 11
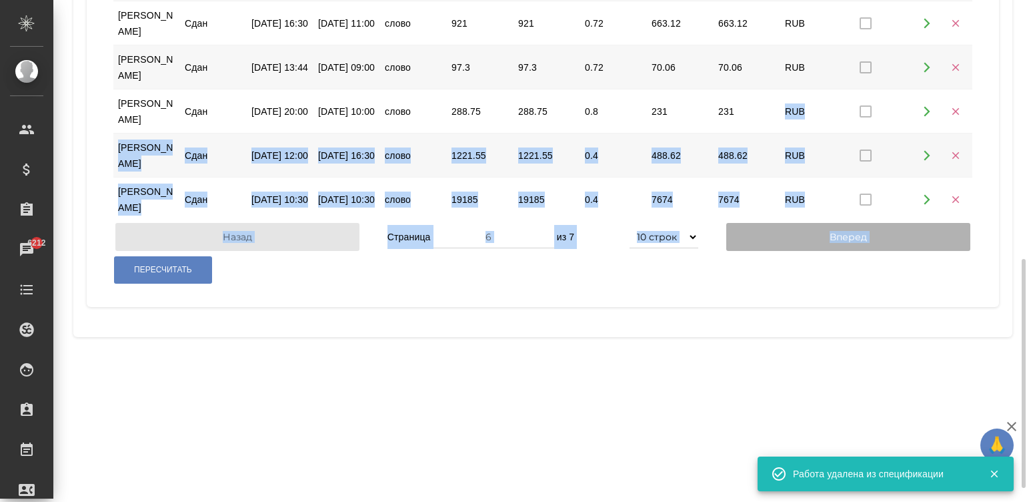
click at [777, 251] on button "Вперед" at bounding box center [848, 237] width 244 height 28
type input "7"
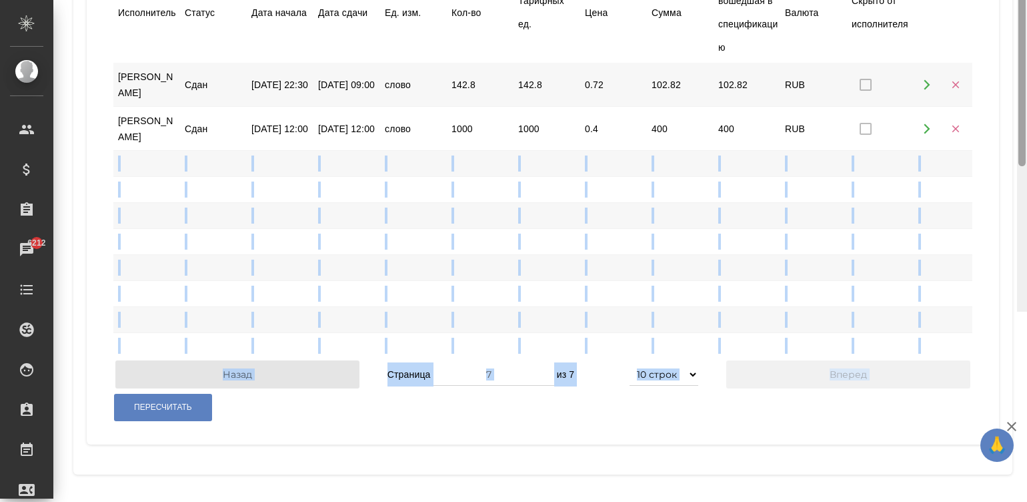
scroll to position [63, 0]
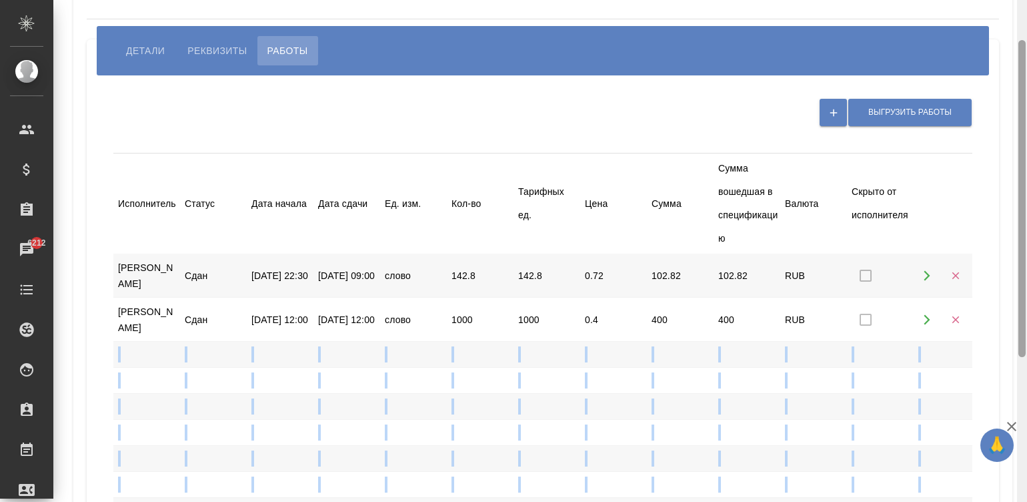
click at [1023, 36] on div at bounding box center [1022, 251] width 10 height 502
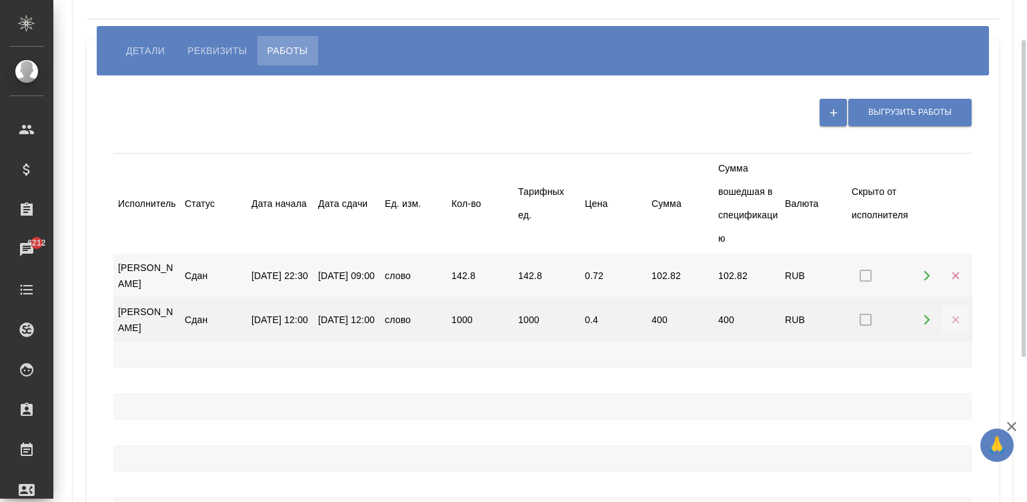
click at [951, 326] on icon "button" at bounding box center [956, 320] width 12 height 12
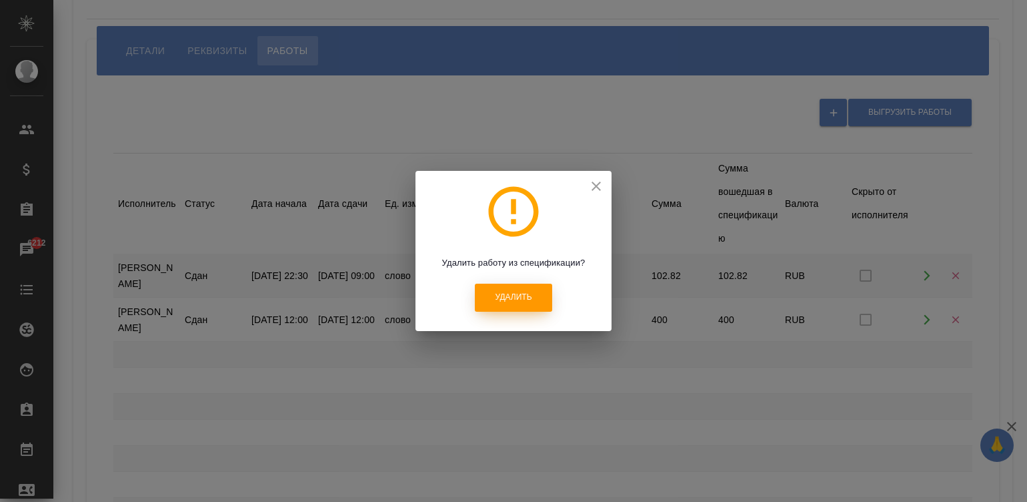
click at [498, 294] on span "Удалить" at bounding box center [513, 297] width 37 height 11
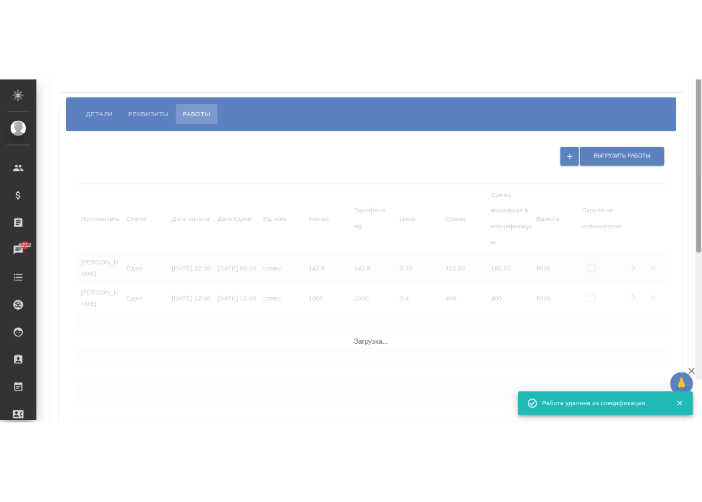
scroll to position [0, 0]
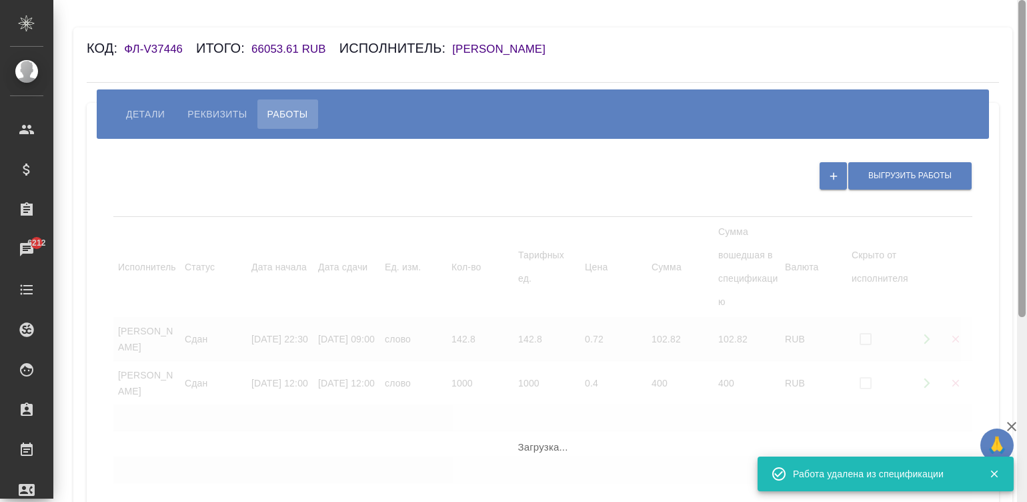
click at [1017, 20] on div at bounding box center [1022, 251] width 10 height 502
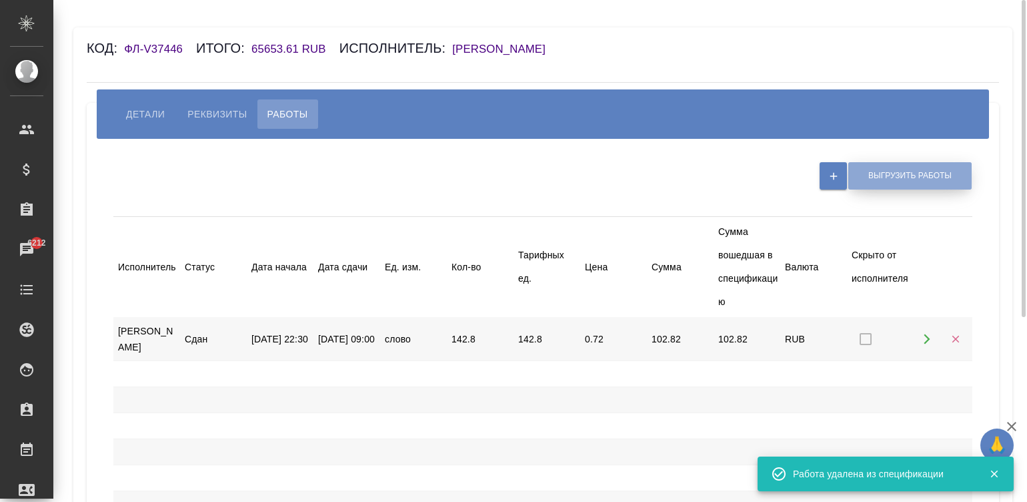
click at [881, 174] on span "Выгрузить работы" at bounding box center [910, 175] width 83 height 11
